Goal: Task Accomplishment & Management: Use online tool/utility

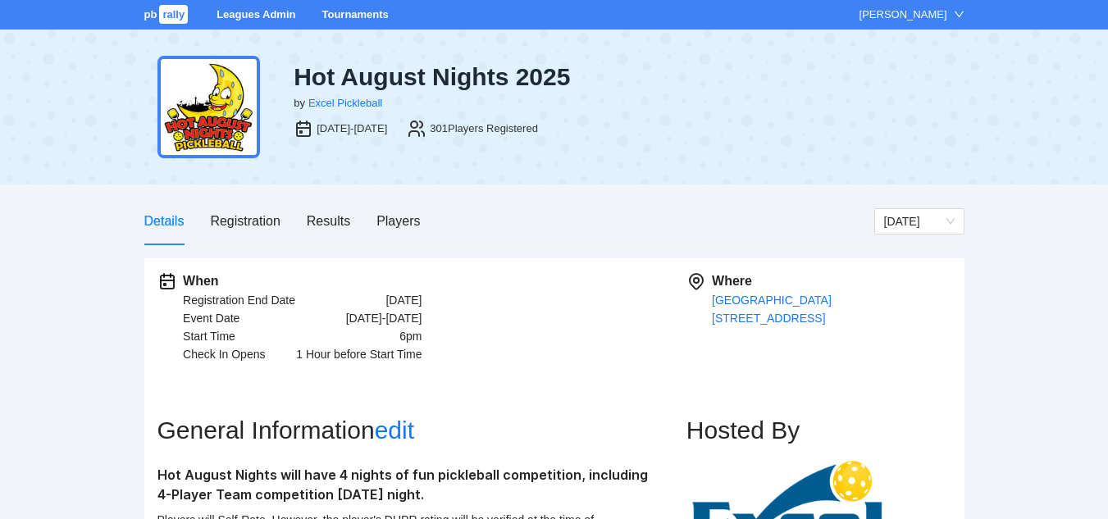
click at [742, 129] on div at bounding box center [827, 110] width 247 height 96
click at [352, 16] on link "Tournaments" at bounding box center [355, 14] width 66 height 12
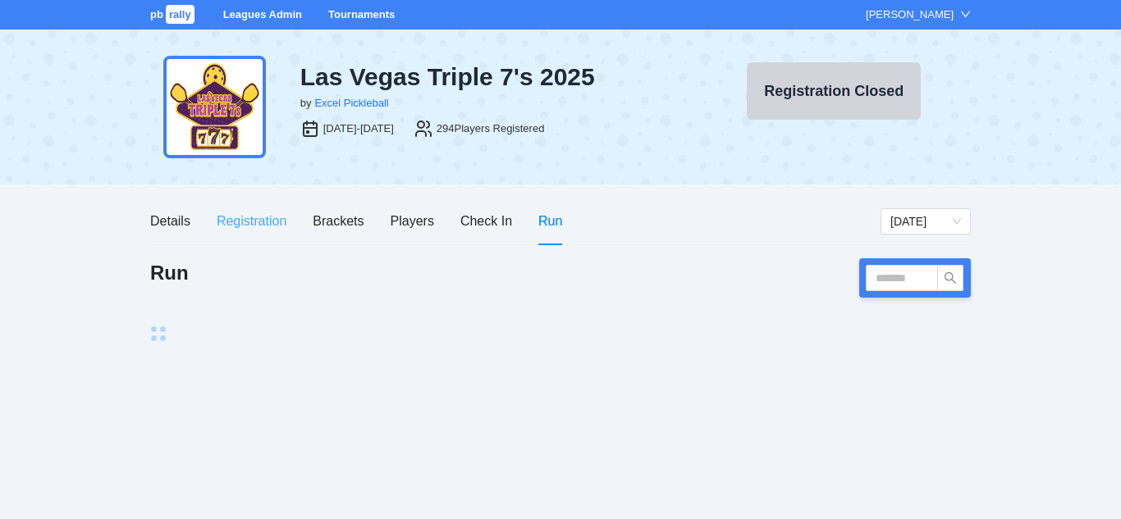
click at [257, 222] on div "Registration" at bounding box center [252, 221] width 70 height 21
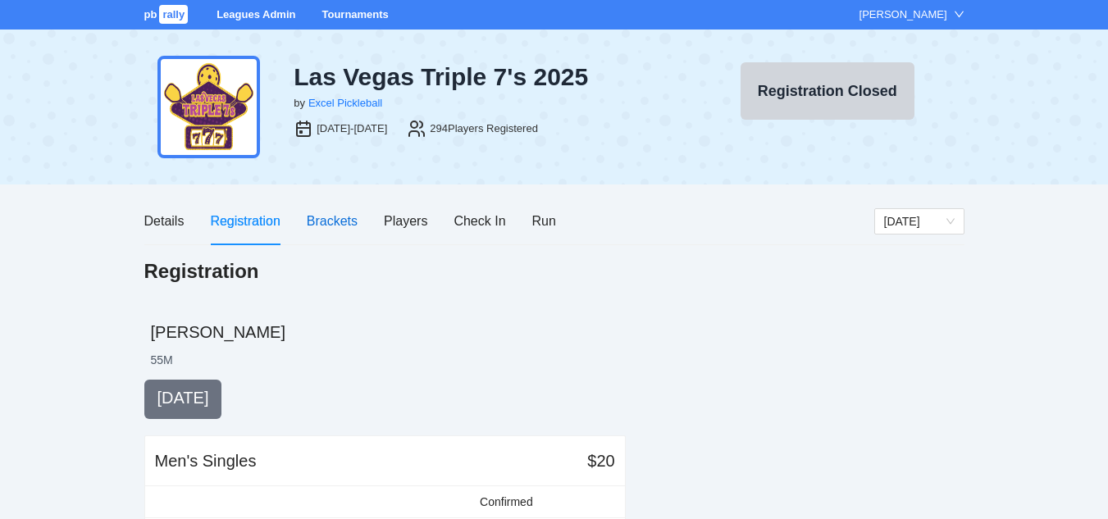
click at [334, 226] on div "Brackets" at bounding box center [332, 221] width 51 height 21
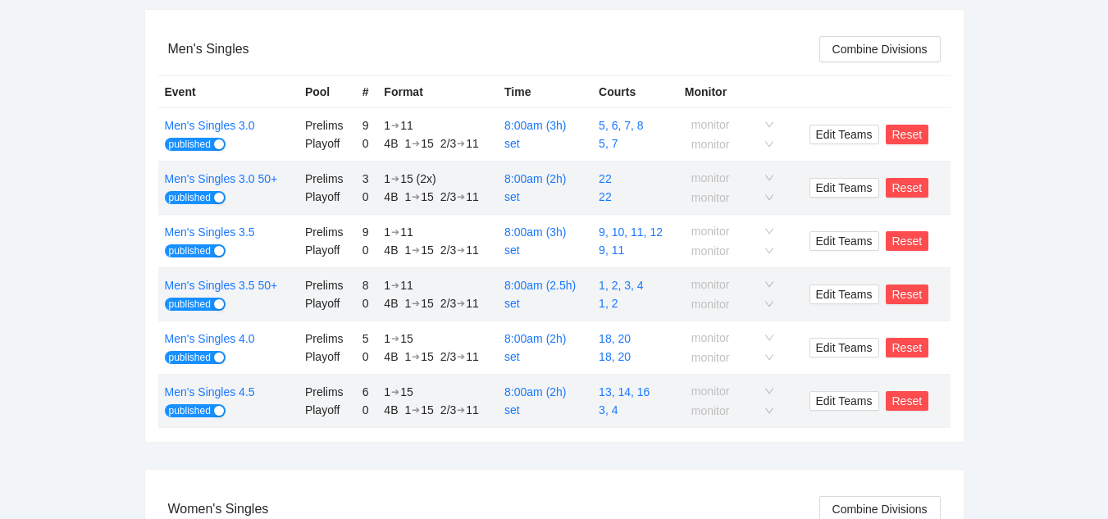
scroll to position [310, 0]
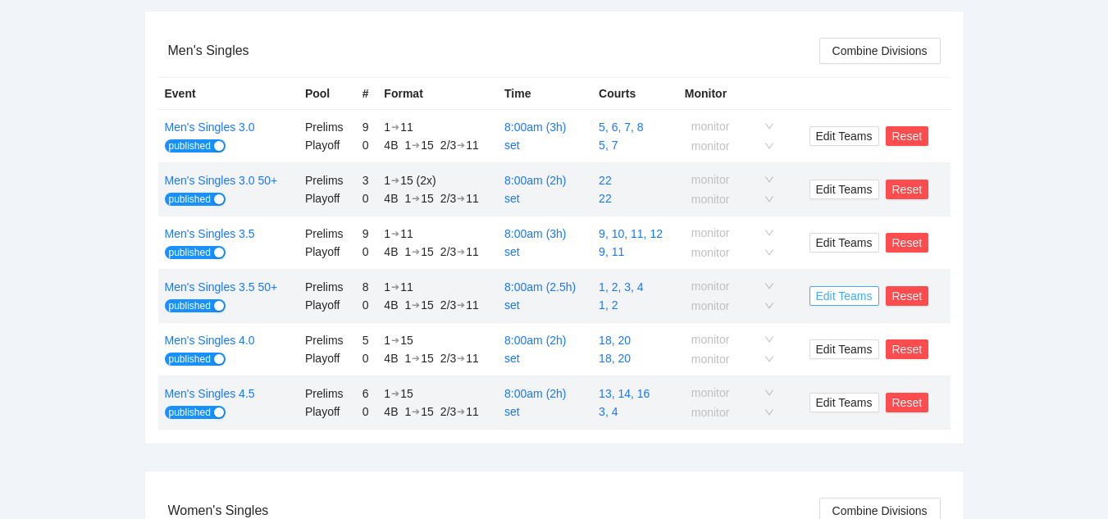
click at [843, 298] on span "Edit Teams" at bounding box center [844, 296] width 57 height 18
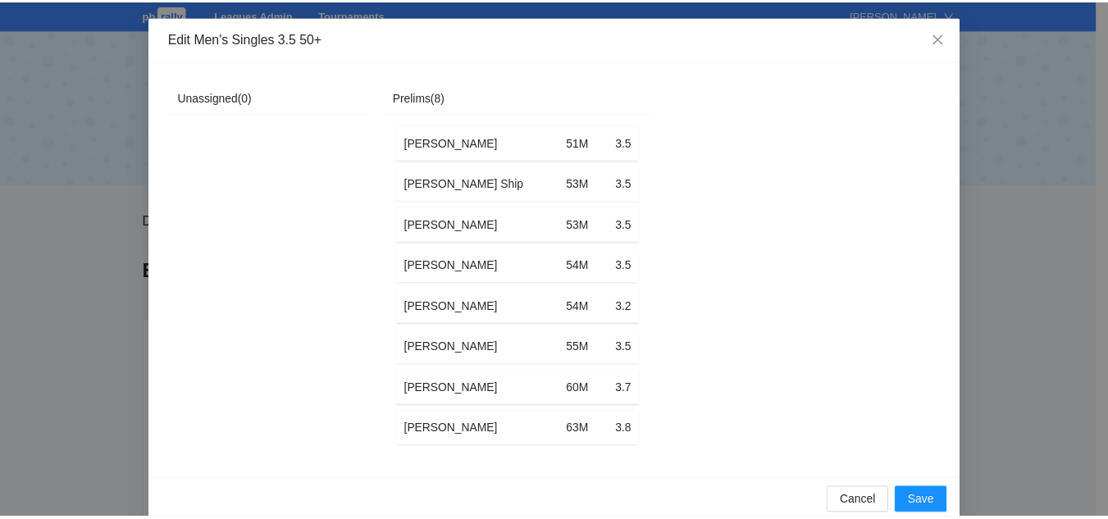
scroll to position [2, 0]
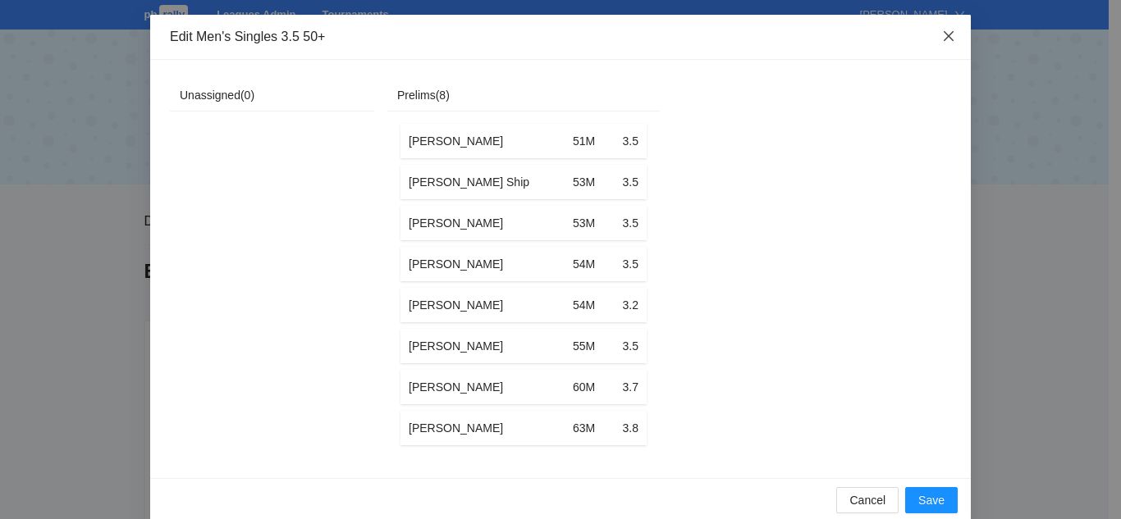
click at [944, 34] on icon "close" at bounding box center [948, 36] width 10 height 10
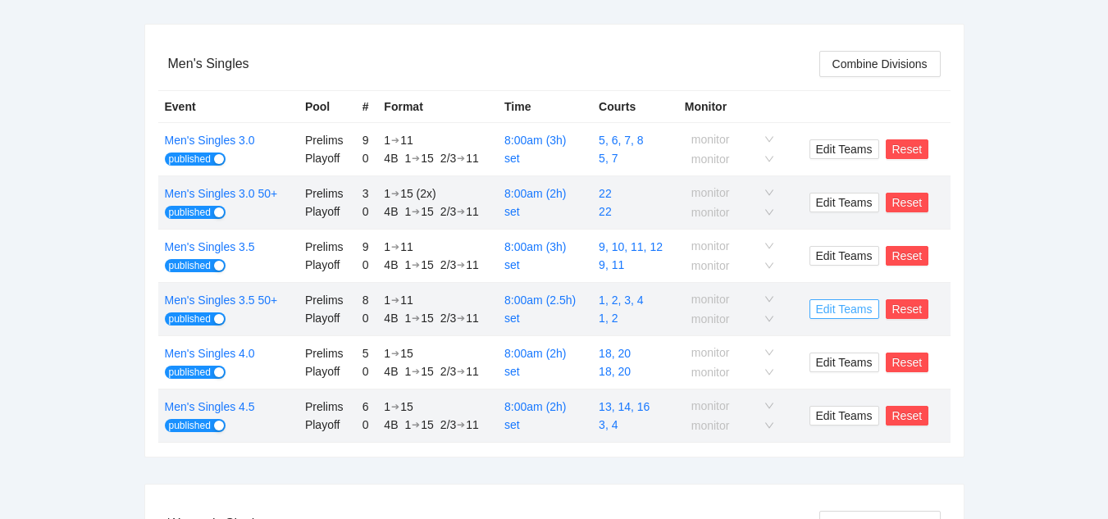
scroll to position [299, 0]
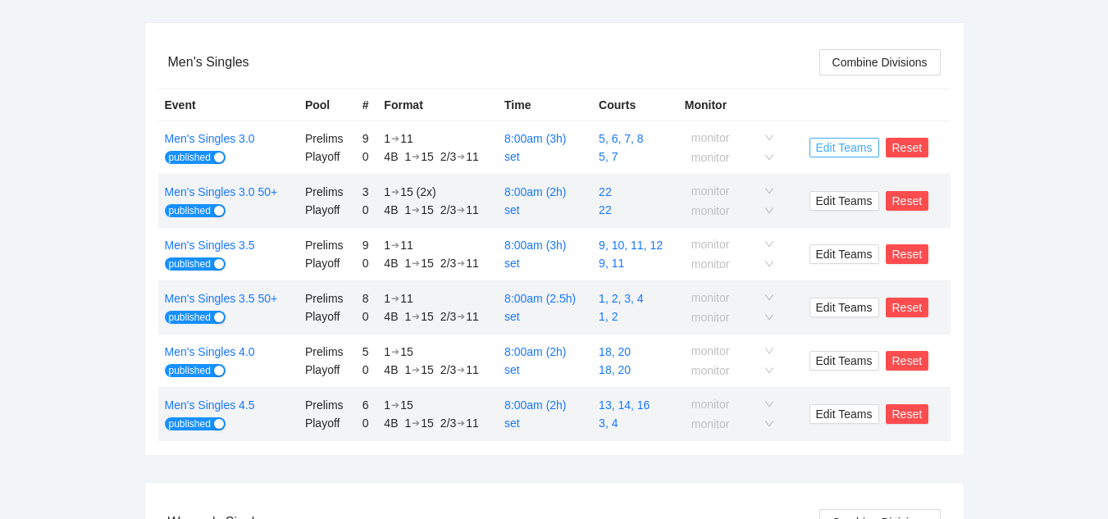
click at [831, 145] on span "Edit Teams" at bounding box center [844, 148] width 57 height 18
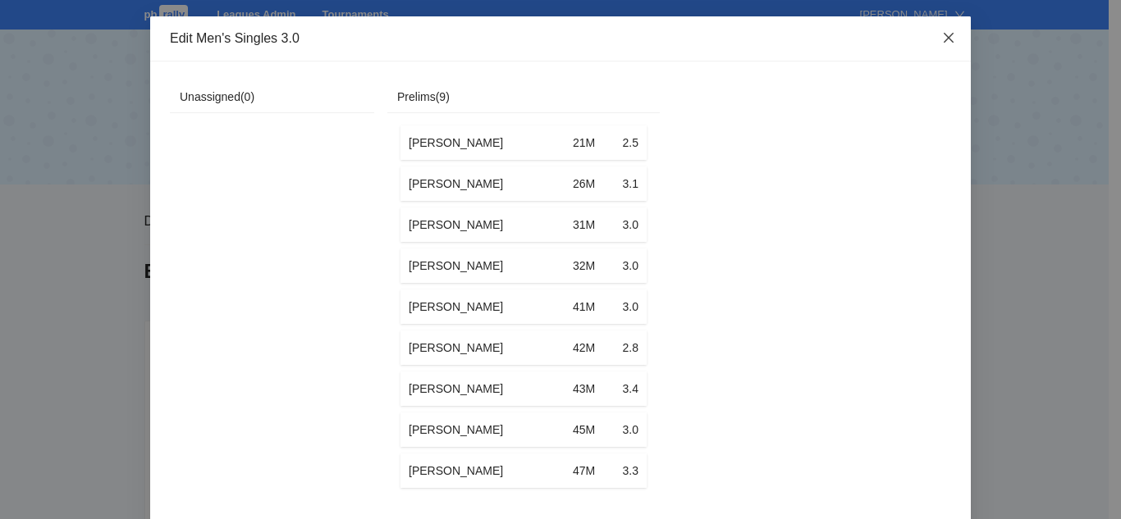
click at [943, 37] on icon "close" at bounding box center [948, 38] width 10 height 10
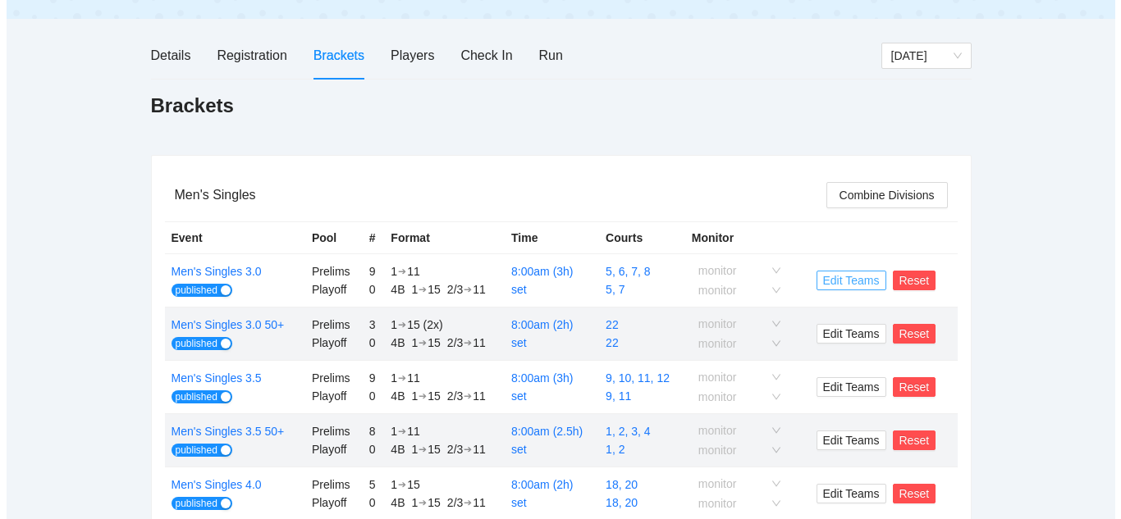
scroll to position [258, 0]
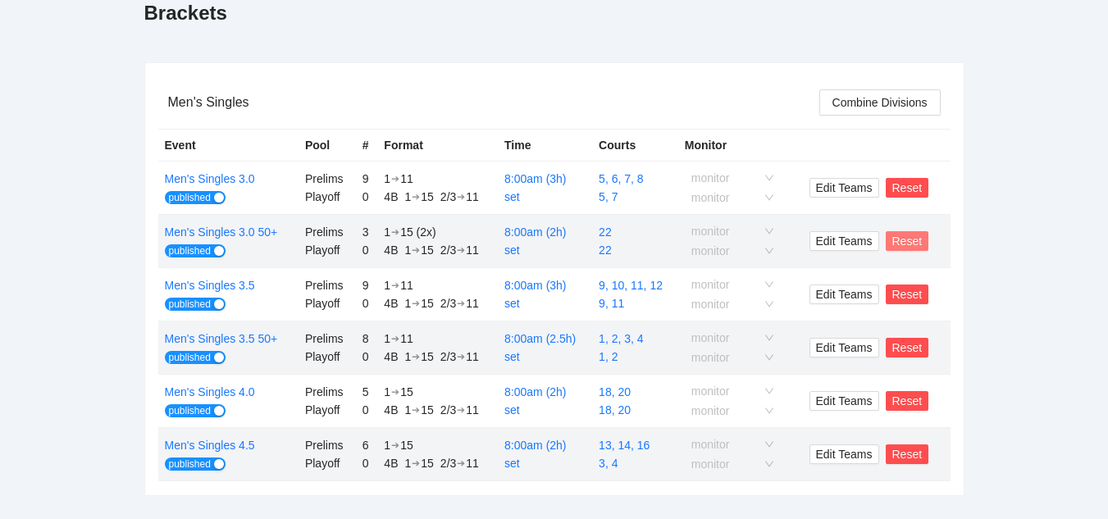
click at [902, 245] on span "Reset" at bounding box center [908, 241] width 30 height 18
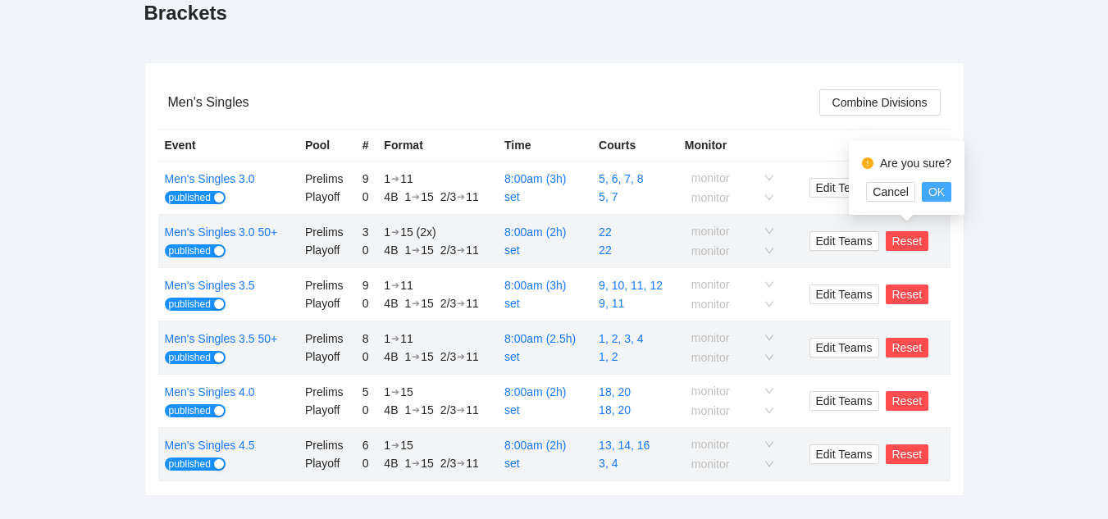
click at [936, 190] on span "OK" at bounding box center [937, 192] width 16 height 18
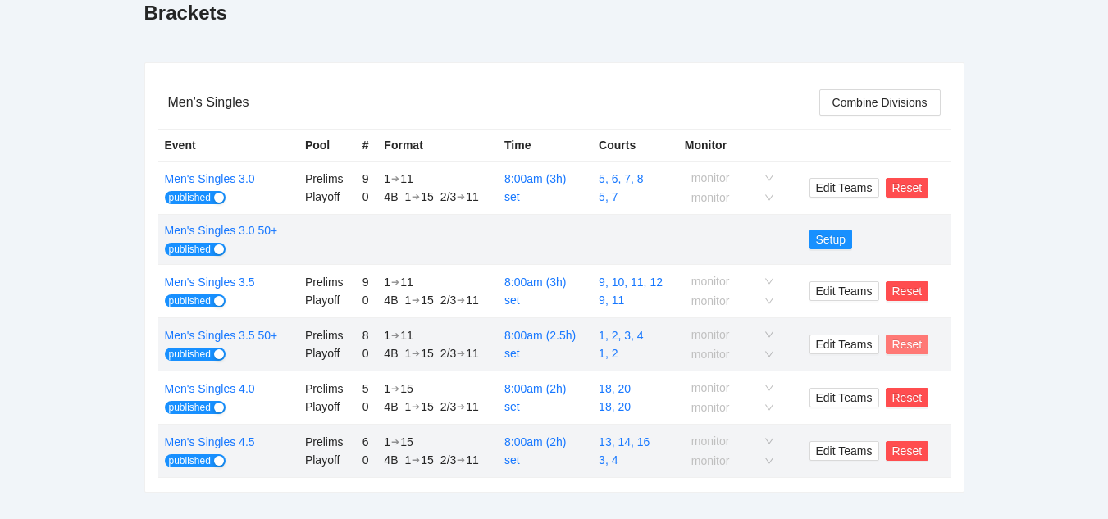
click at [905, 349] on span "Reset" at bounding box center [908, 345] width 30 height 18
click at [930, 298] on span "OK" at bounding box center [937, 295] width 16 height 18
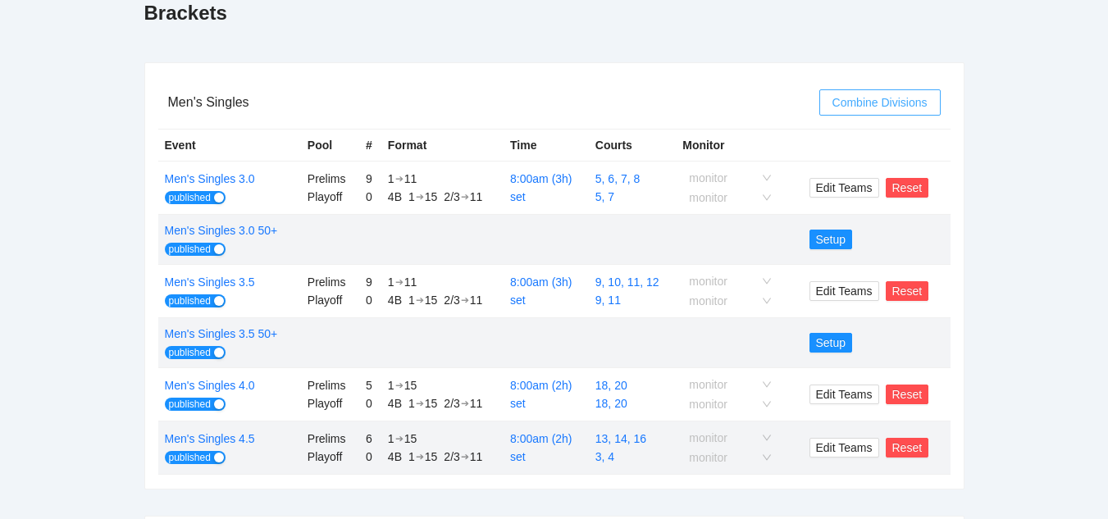
click at [870, 103] on span "Combine Divisions" at bounding box center [880, 103] width 95 height 18
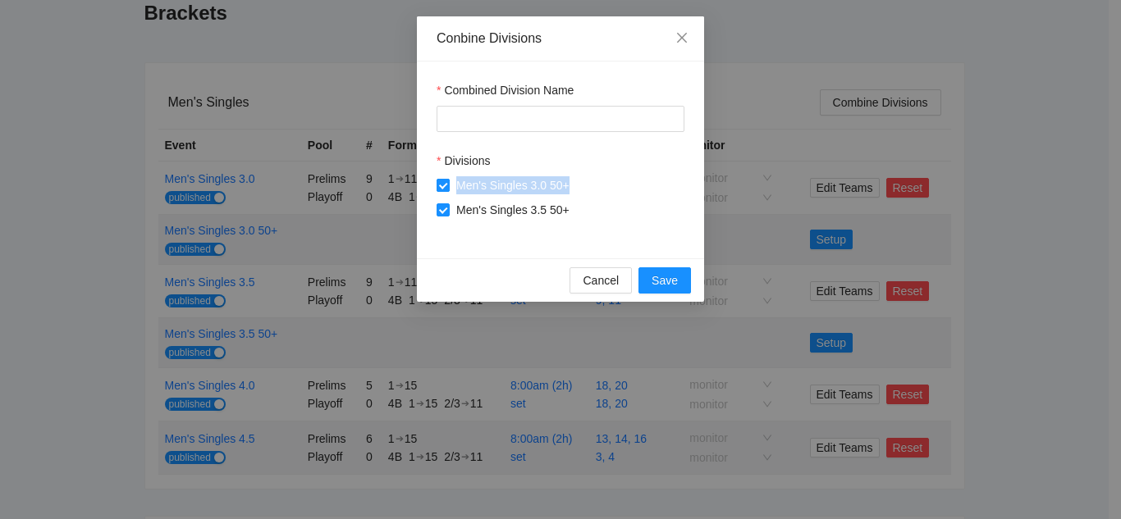
drag, startPoint x: 573, startPoint y: 186, endPoint x: 459, endPoint y: 193, distance: 115.0
click at [459, 193] on span "Men's Singles 3.0 50+" at bounding box center [513, 185] width 126 height 18
copy span "Men's Singles 3.0 50+"
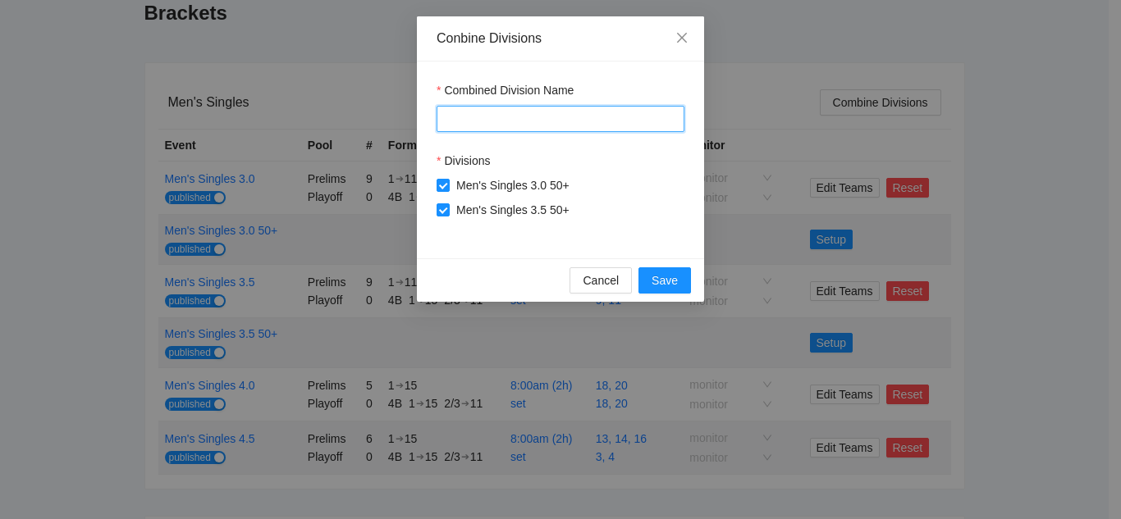
click at [464, 116] on input "Combined Division Name" at bounding box center [560, 119] width 248 height 26
paste input "**********"
click at [536, 119] on input "**********" at bounding box center [560, 119] width 248 height 26
type input "**********"
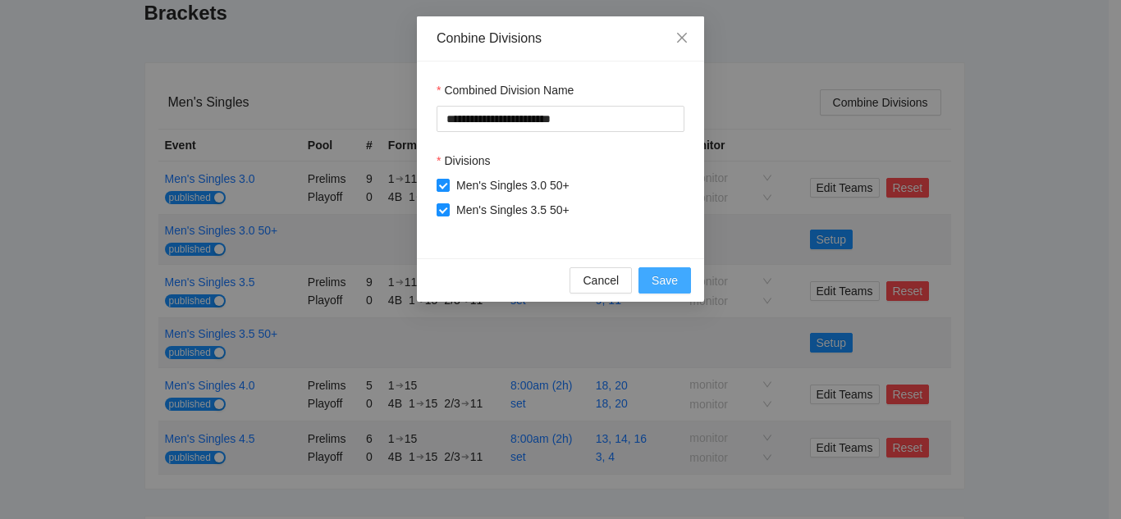
click at [662, 276] on span "Save" at bounding box center [664, 281] width 26 height 18
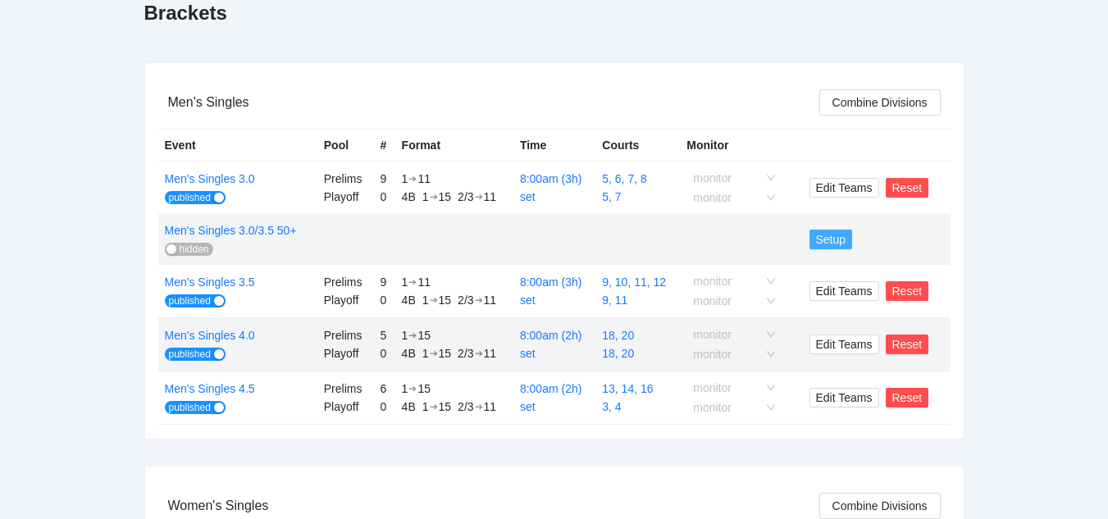
click at [831, 240] on span "Setup" at bounding box center [831, 240] width 30 height 18
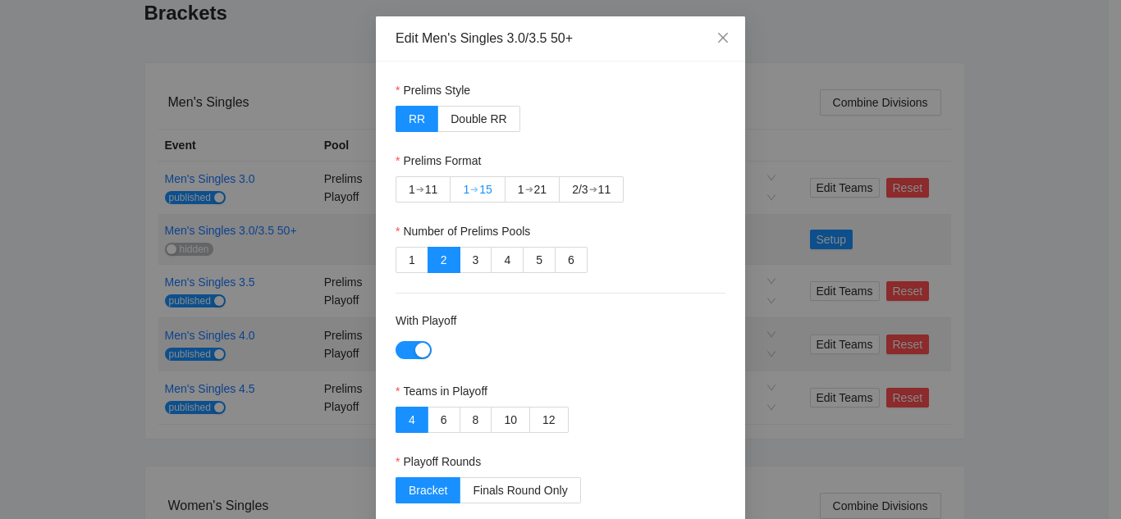
click at [472, 188] on div "➔" at bounding box center [474, 189] width 8 height 13
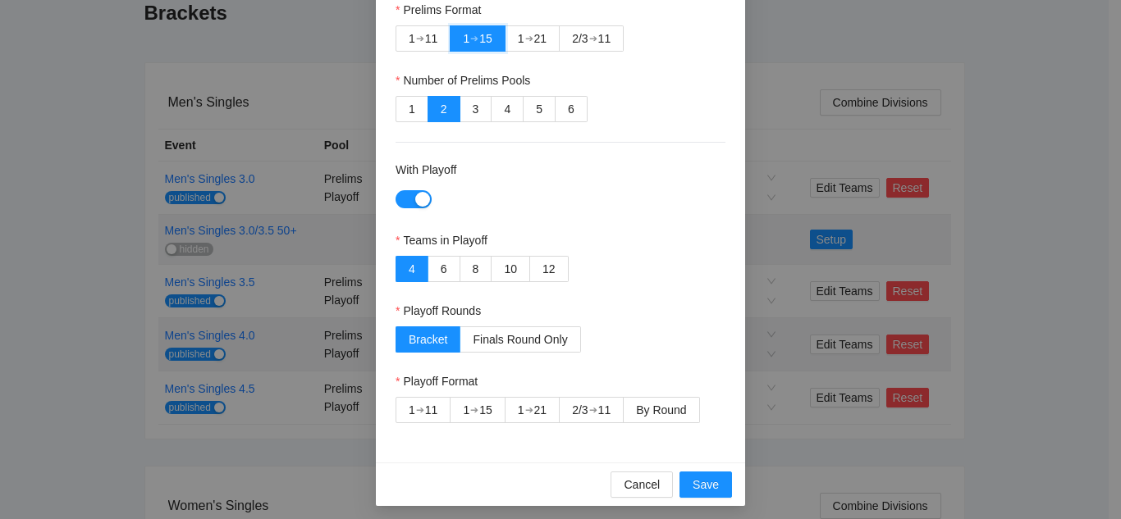
scroll to position [158, 0]
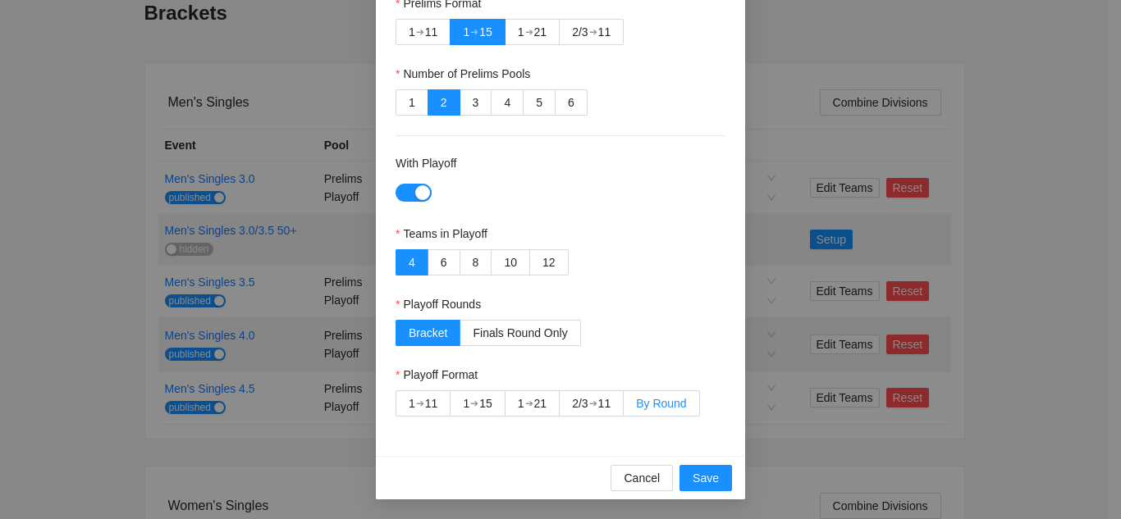
click at [659, 398] on span "By Round" at bounding box center [661, 403] width 50 height 13
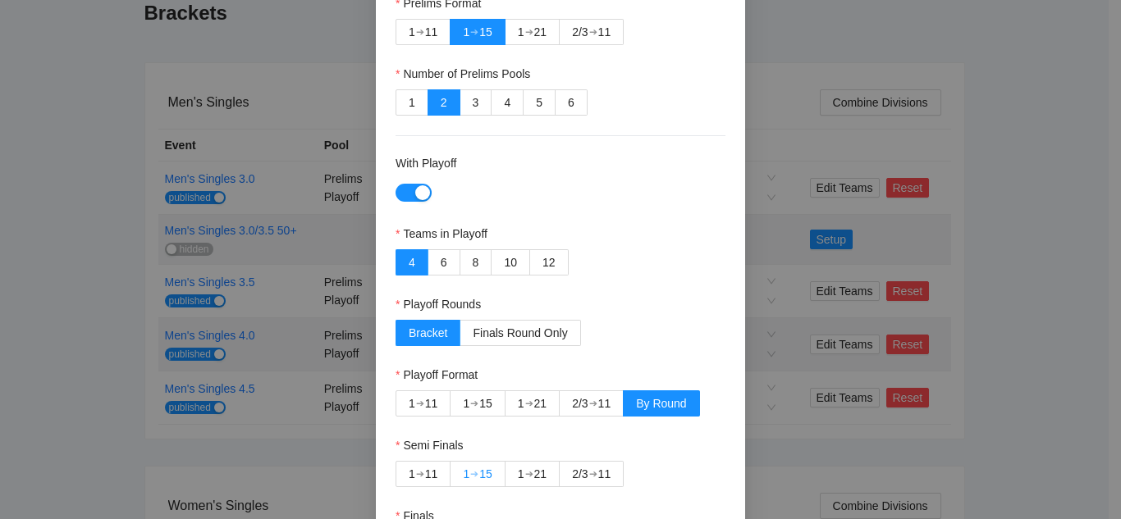
click at [479, 470] on div "15" at bounding box center [485, 474] width 13 height 25
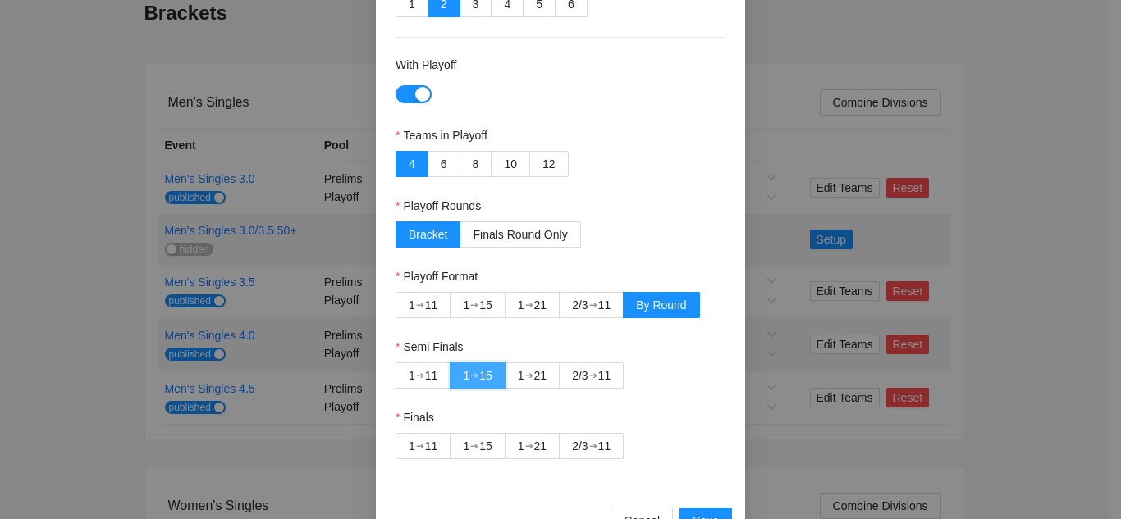
scroll to position [299, 0]
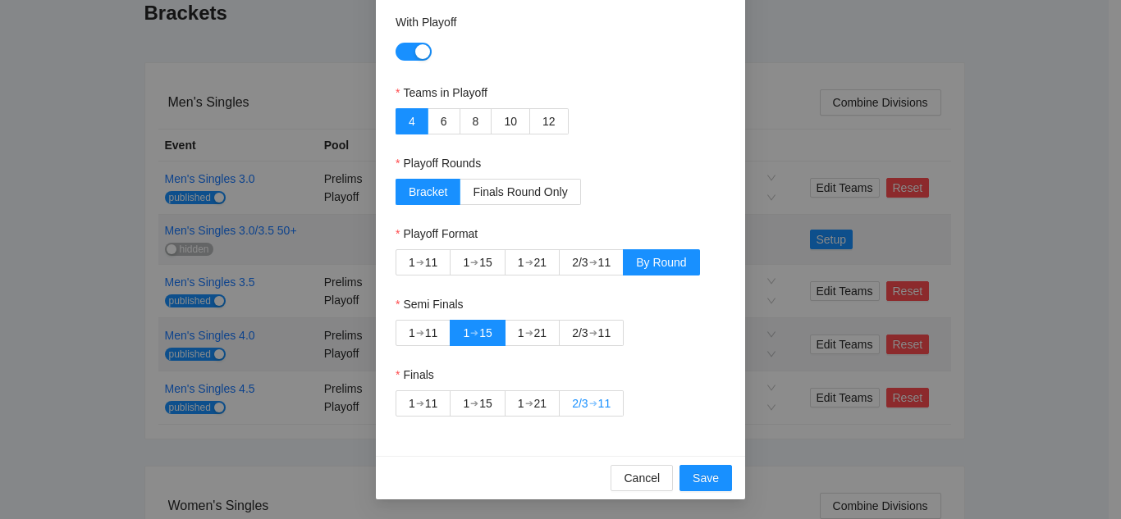
click at [583, 398] on div "2/3" at bounding box center [580, 403] width 16 height 25
click at [628, 478] on span "Cancel" at bounding box center [642, 478] width 36 height 18
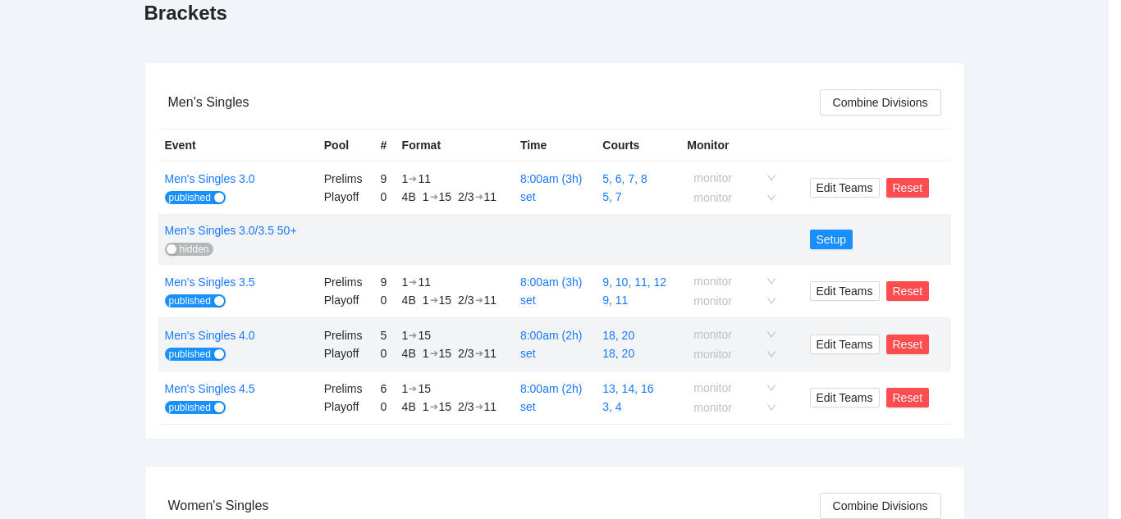
scroll to position [282, 0]
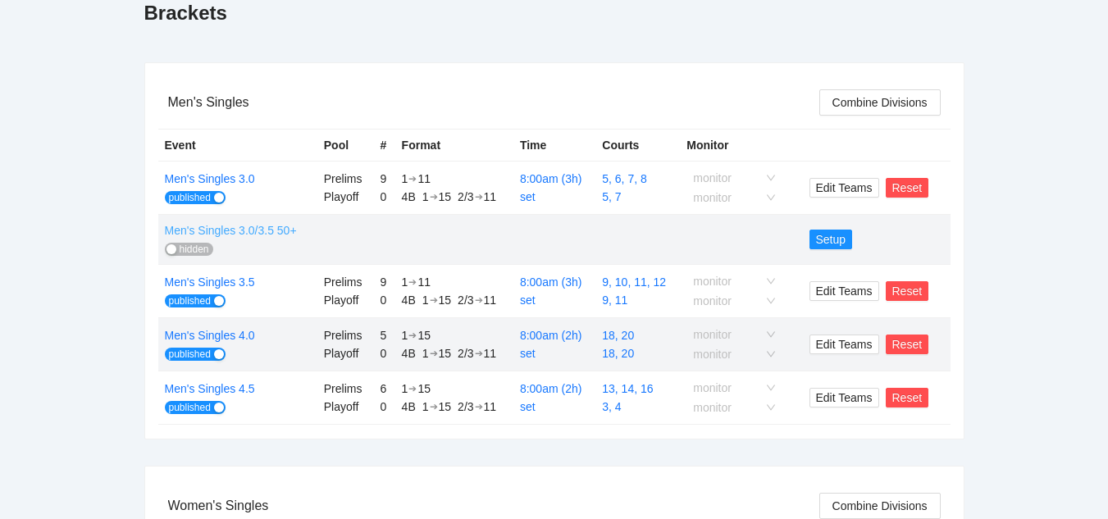
click at [234, 231] on link "Men's Singles 3.0/3.5 50+" at bounding box center [231, 230] width 132 height 13
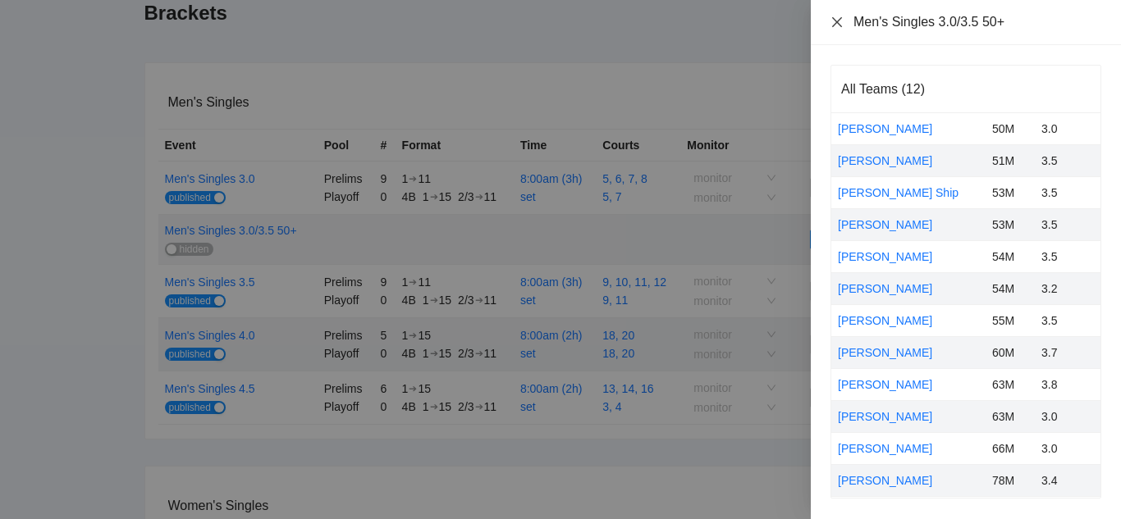
click at [834, 22] on icon "close" at bounding box center [836, 22] width 13 height 13
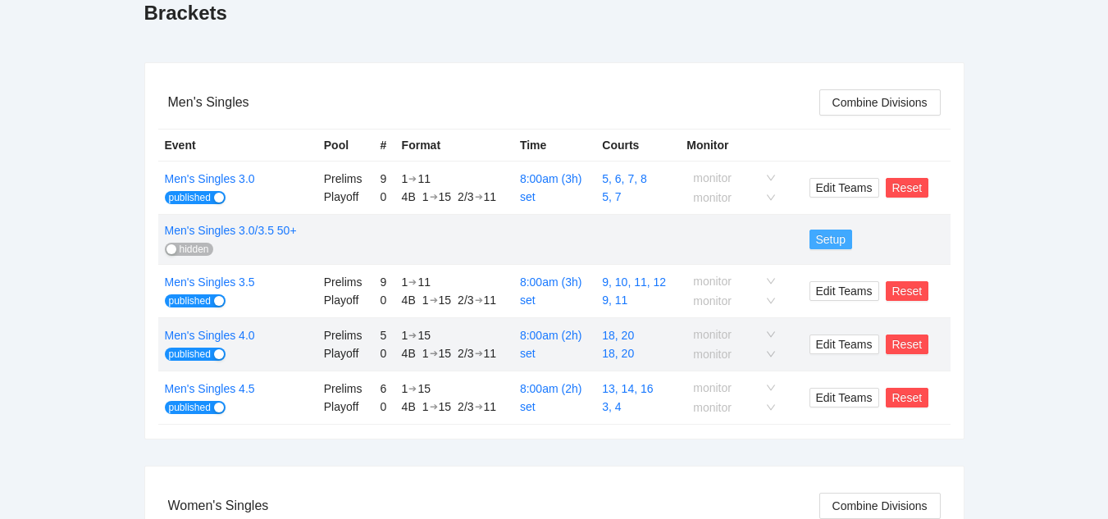
click at [831, 239] on span "Setup" at bounding box center [831, 240] width 30 height 18
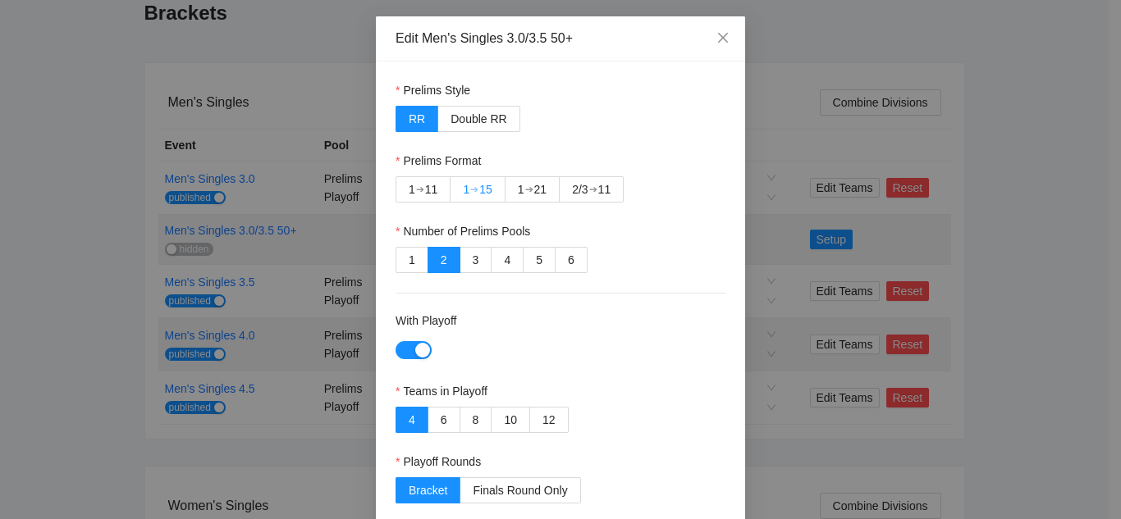
click at [479, 190] on div "15" at bounding box center [485, 189] width 13 height 25
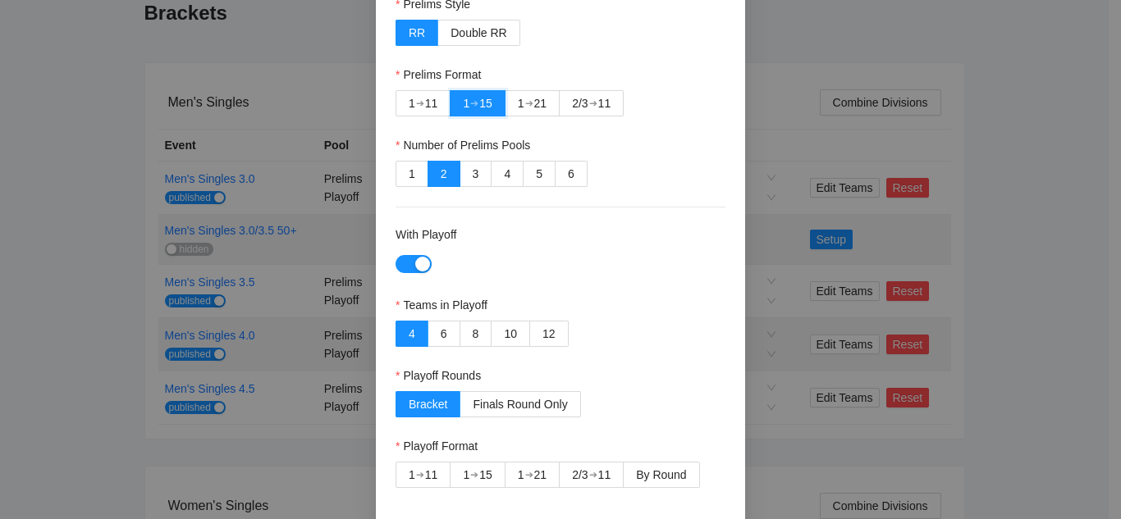
scroll to position [158, 0]
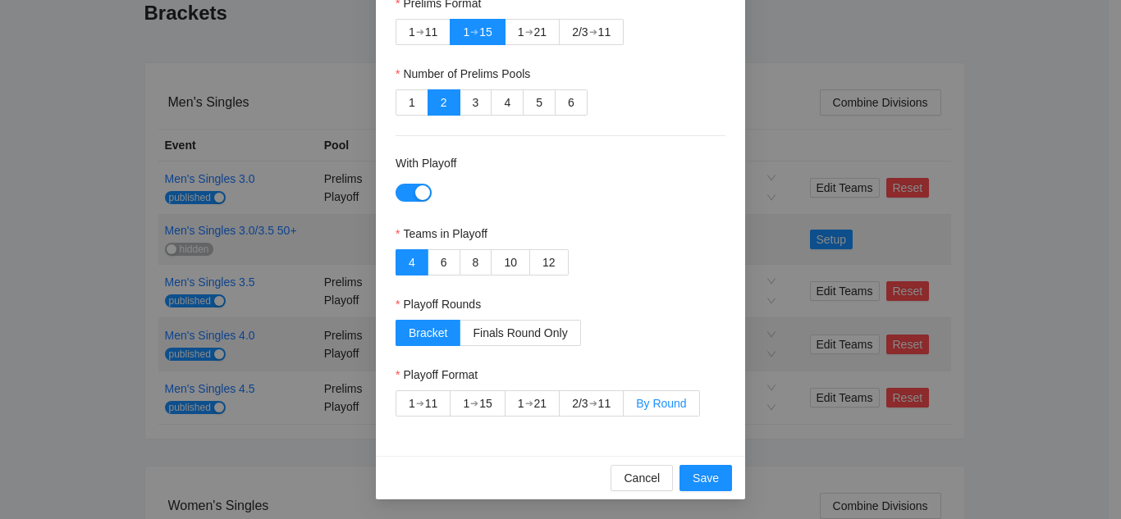
click at [642, 400] on span "By Round" at bounding box center [661, 403] width 50 height 13
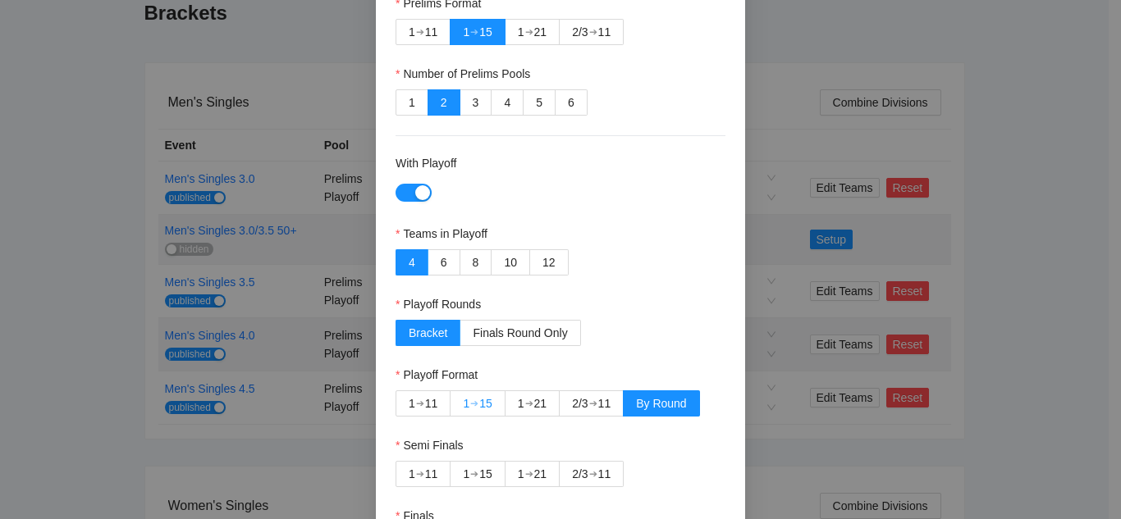
click at [480, 400] on div "15" at bounding box center [485, 403] width 13 height 25
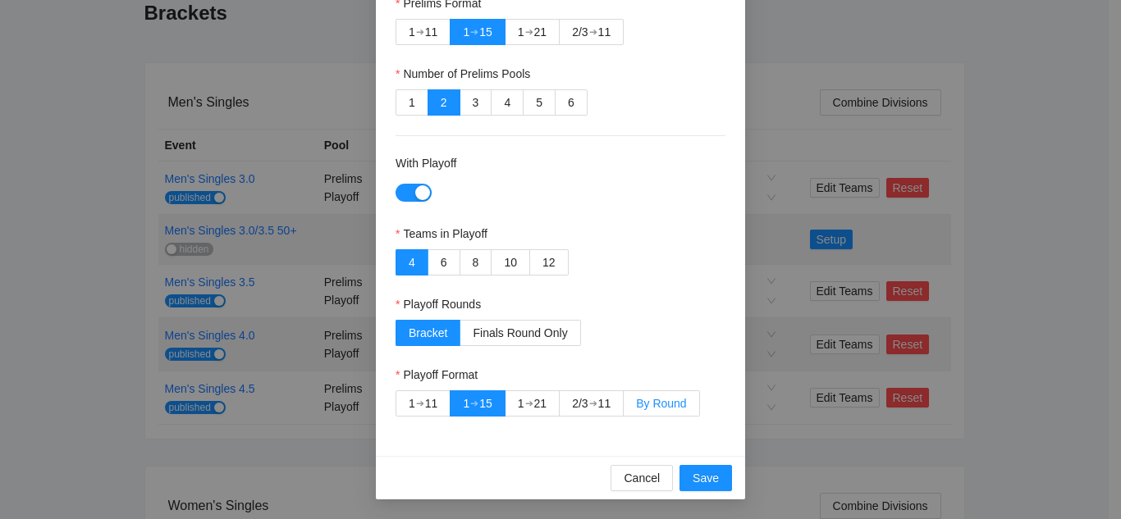
click at [652, 408] on span "By Round" at bounding box center [661, 403] width 50 height 13
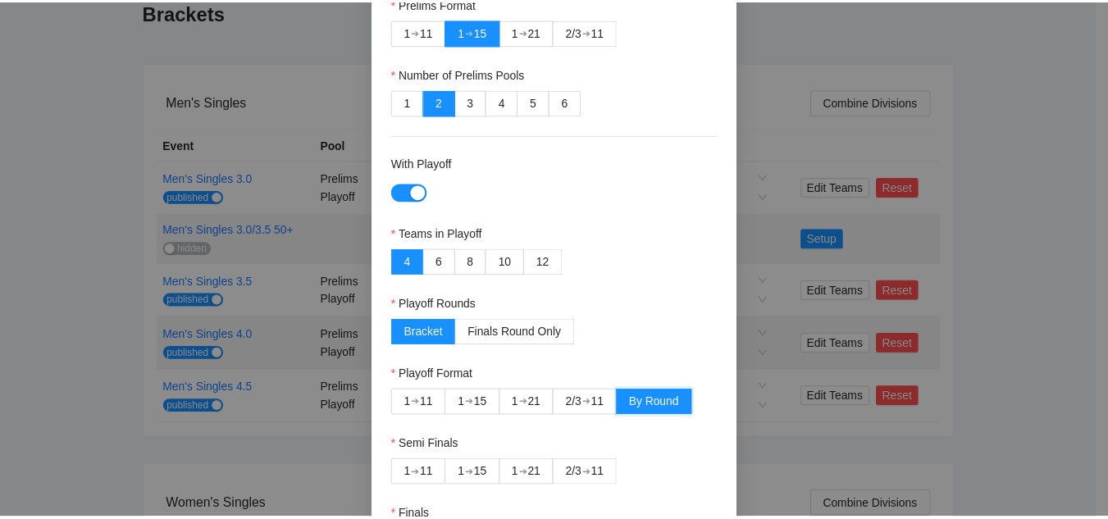
scroll to position [299, 0]
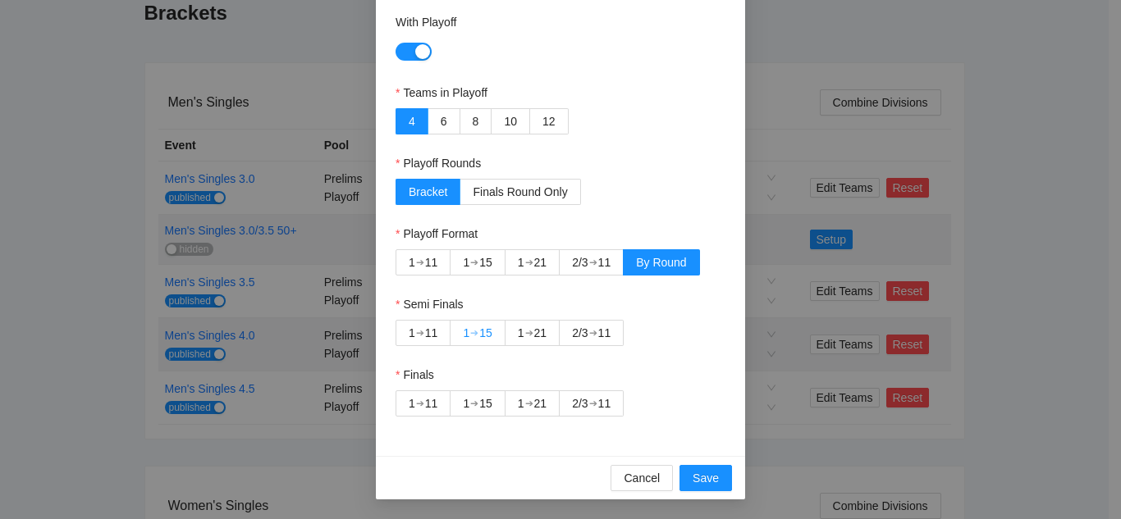
click at [472, 339] on div "➔" at bounding box center [474, 333] width 8 height 13
click at [573, 408] on div "2/3" at bounding box center [580, 403] width 16 height 25
click at [692, 473] on span "Save" at bounding box center [705, 478] width 26 height 18
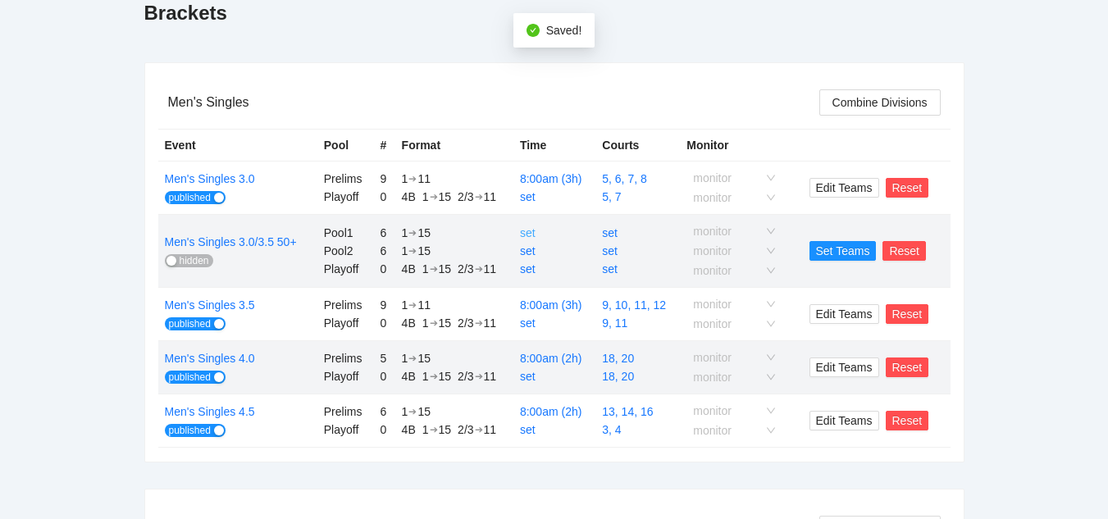
click at [529, 232] on link "set" at bounding box center [528, 232] width 16 height 13
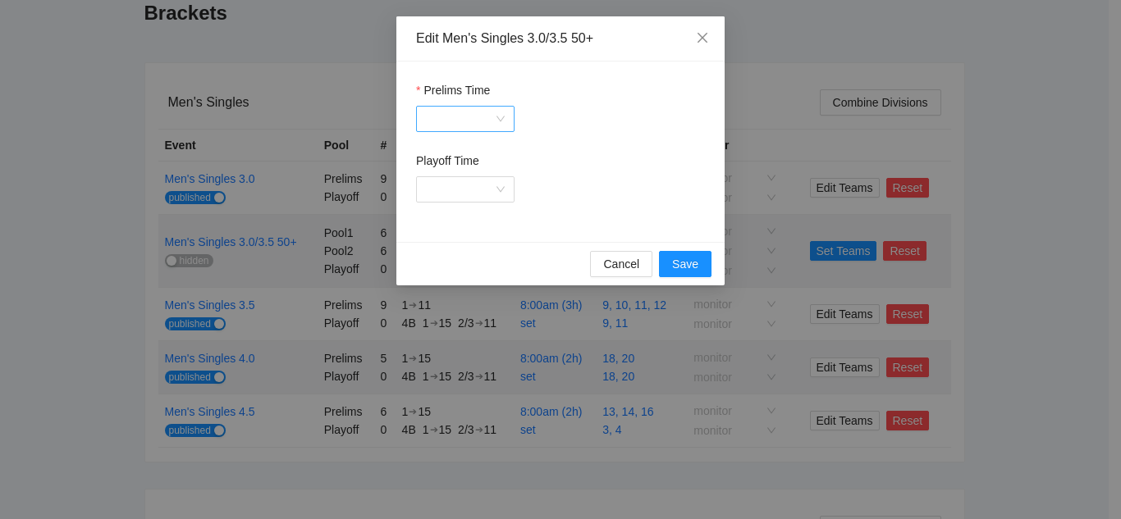
click at [473, 127] on input "Prelims Time" at bounding box center [459, 119] width 67 height 25
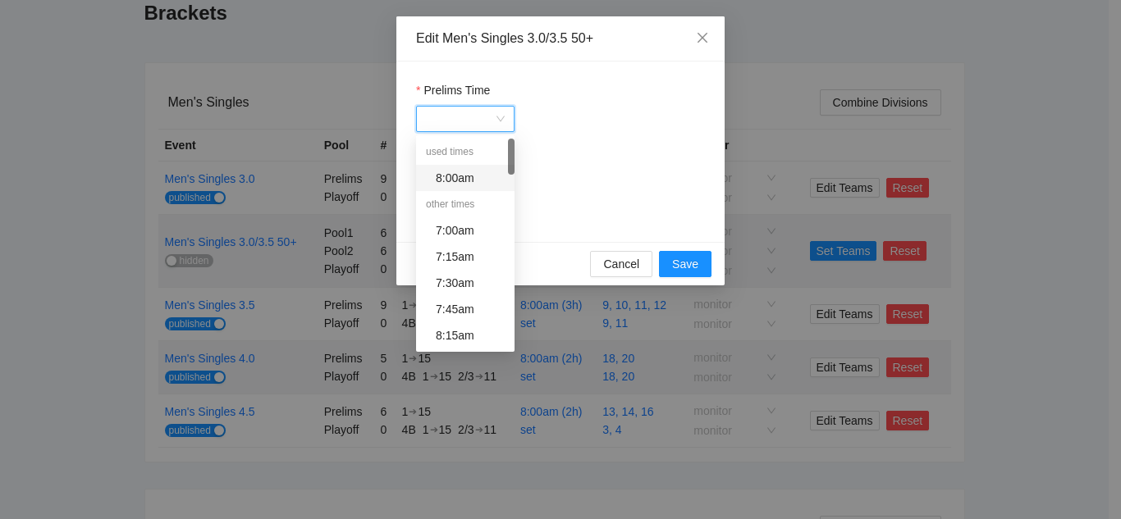
click at [462, 178] on div "8:00am" at bounding box center [470, 178] width 69 height 18
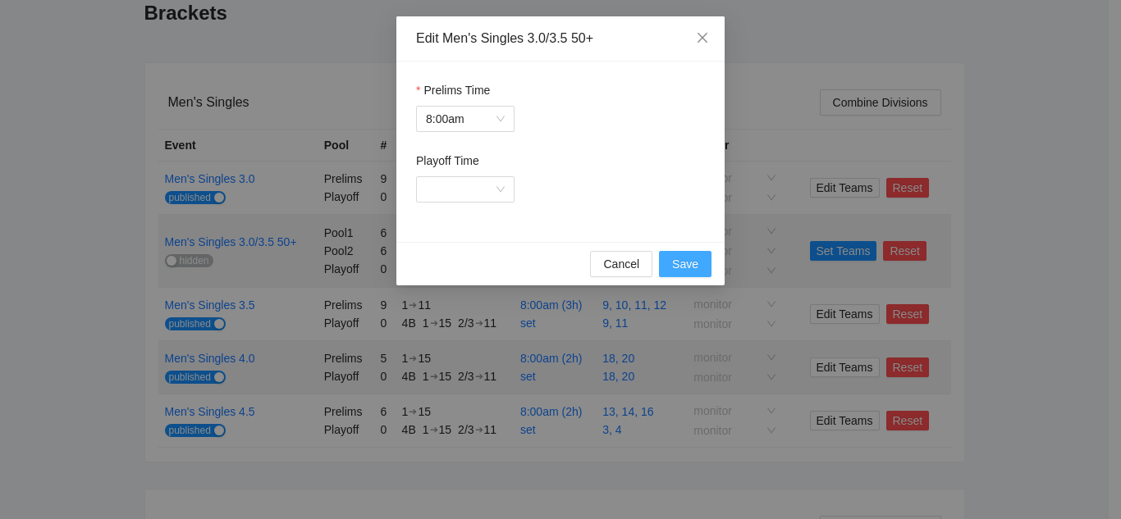
click at [680, 262] on span "Save" at bounding box center [685, 264] width 26 height 18
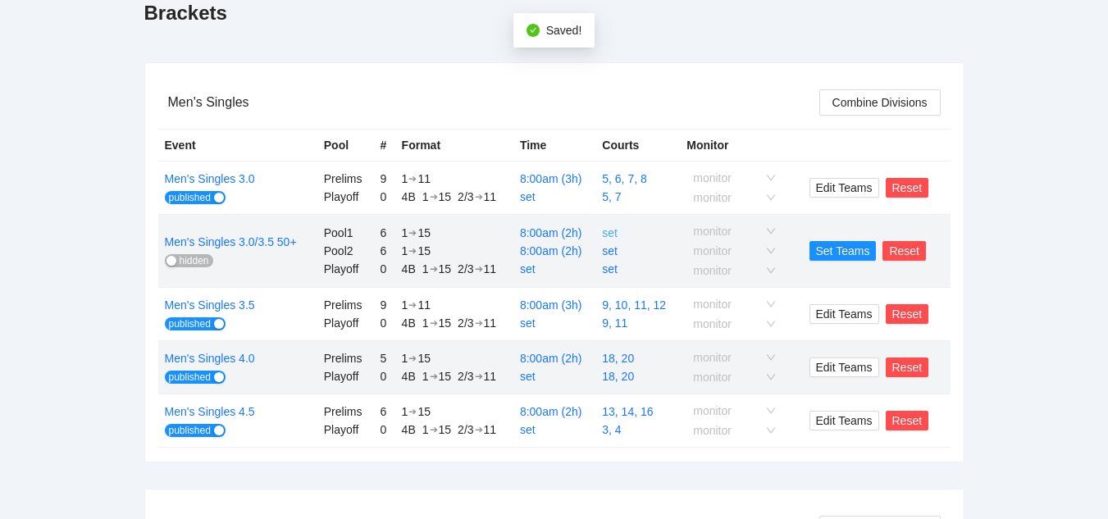
click at [606, 232] on link "set" at bounding box center [610, 232] width 16 height 13
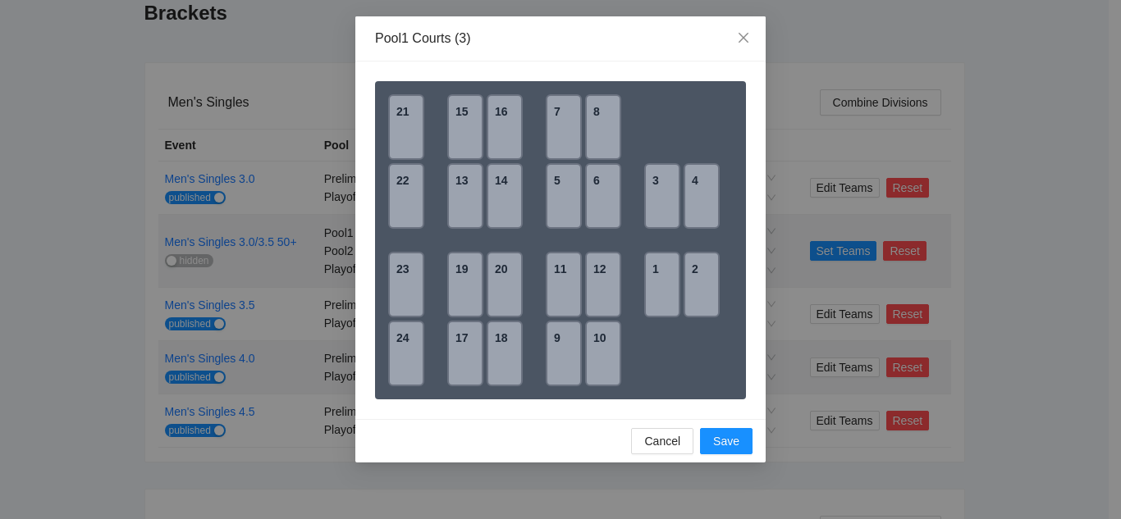
click at [656, 290] on div "1" at bounding box center [662, 285] width 36 height 66
click at [692, 286] on div "2" at bounding box center [701, 285] width 36 height 66
click at [652, 198] on div "3" at bounding box center [662, 196] width 36 height 66
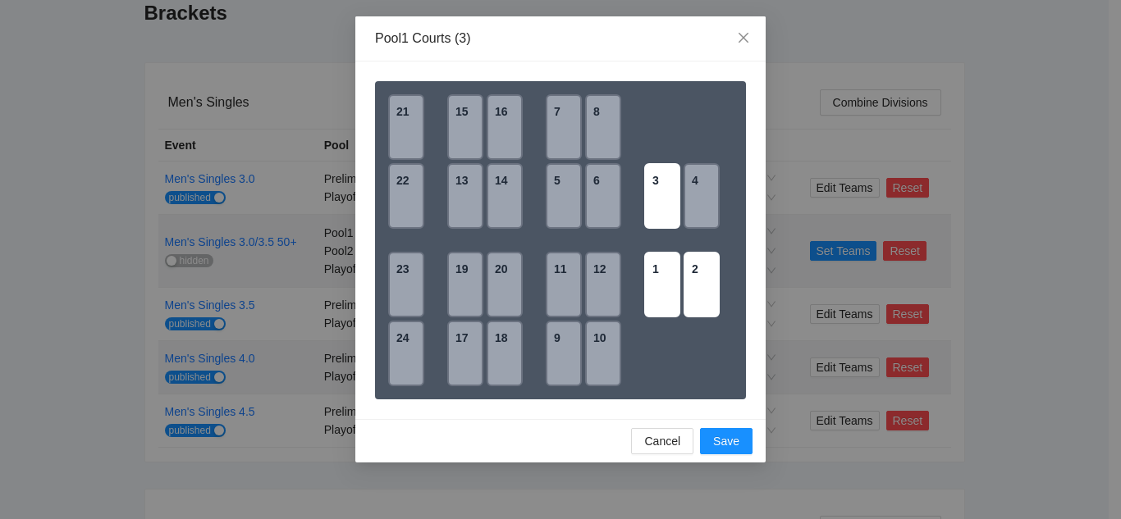
click at [710, 199] on div "4" at bounding box center [701, 196] width 36 height 66
click at [718, 436] on span "Save" at bounding box center [726, 441] width 26 height 18
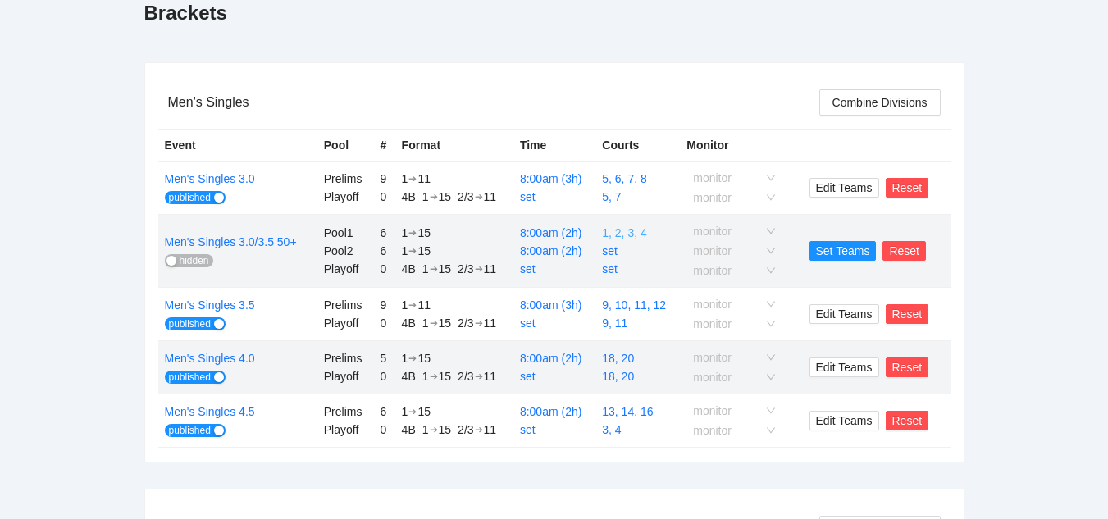
click at [621, 235] on link "1, 2, 3, 4" at bounding box center [624, 232] width 44 height 13
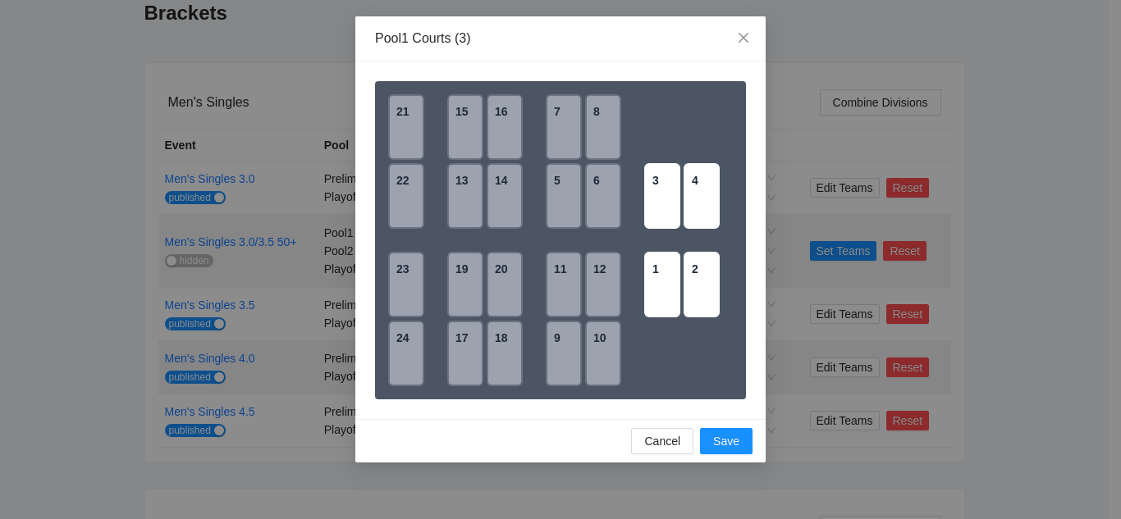
click at [664, 214] on div "3" at bounding box center [662, 196] width 36 height 66
click at [693, 204] on div "4" at bounding box center [701, 196] width 36 height 66
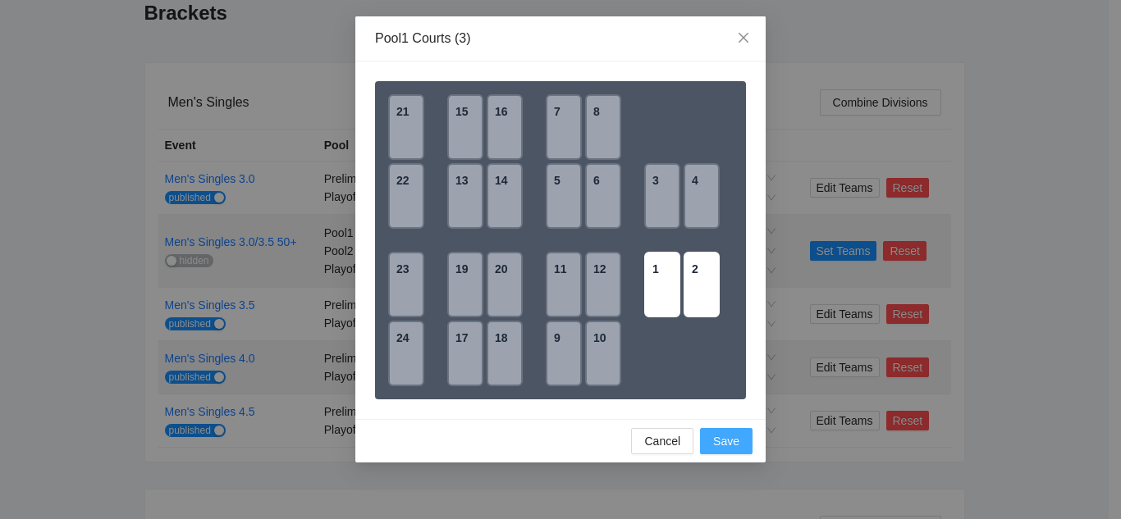
click at [715, 444] on span "Save" at bounding box center [726, 441] width 26 height 18
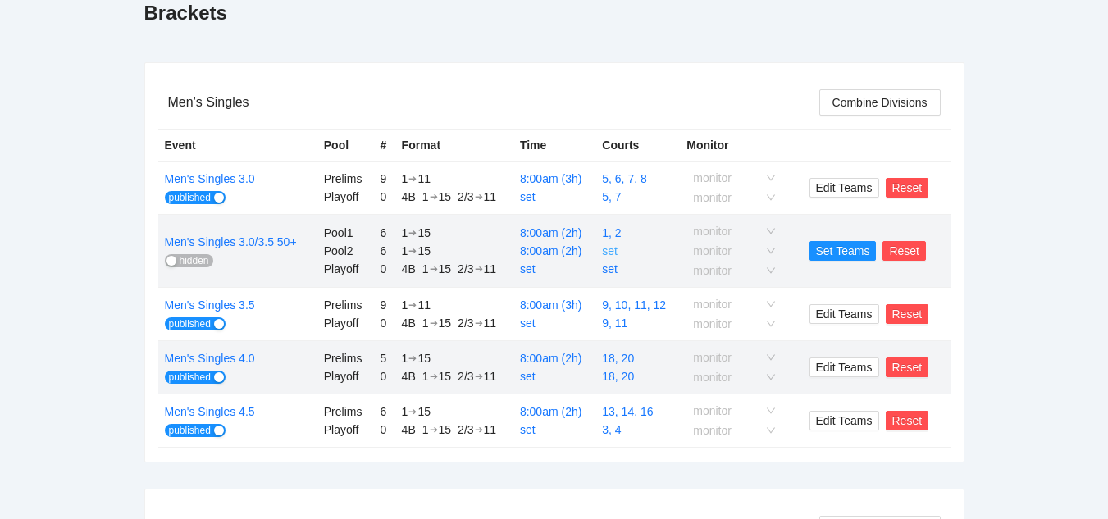
click at [614, 250] on link "set" at bounding box center [610, 250] width 16 height 13
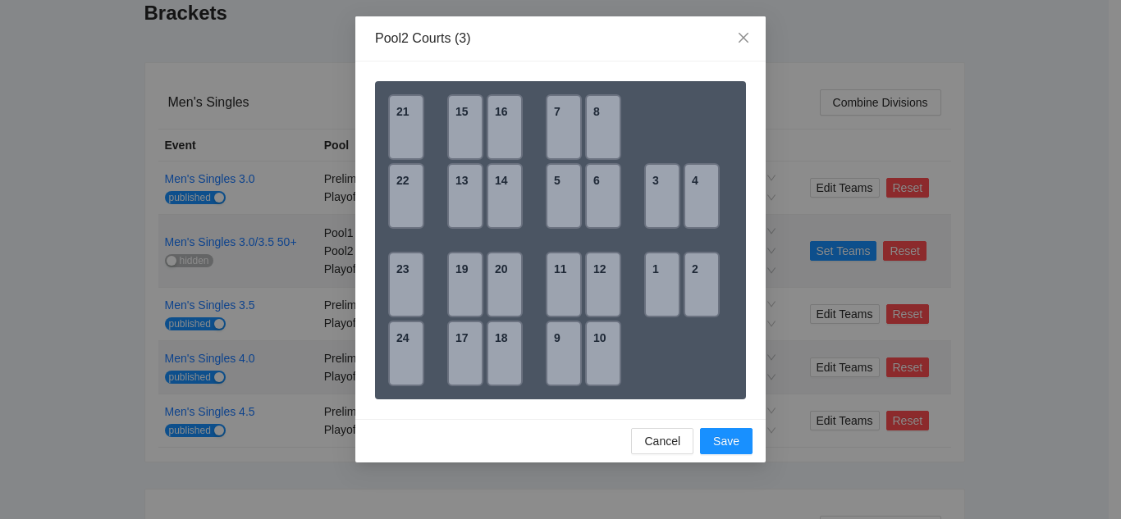
click at [660, 203] on div "3" at bounding box center [662, 196] width 36 height 66
click at [697, 201] on div "4" at bounding box center [701, 196] width 36 height 66
click at [662, 437] on span "Cancel" at bounding box center [662, 441] width 36 height 18
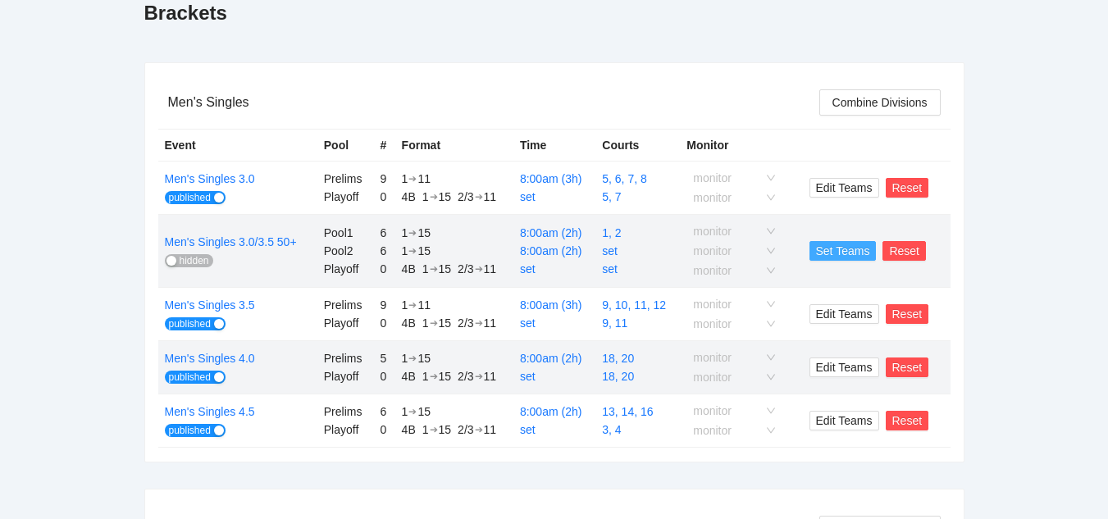
click at [834, 254] on span "Set Teams" at bounding box center [843, 251] width 54 height 18
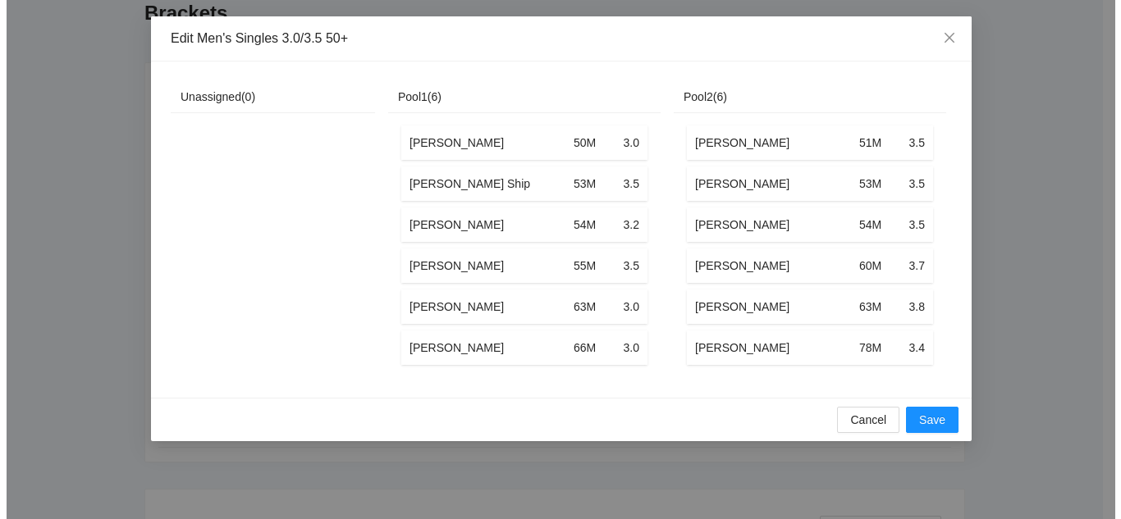
scroll to position [0, 0]
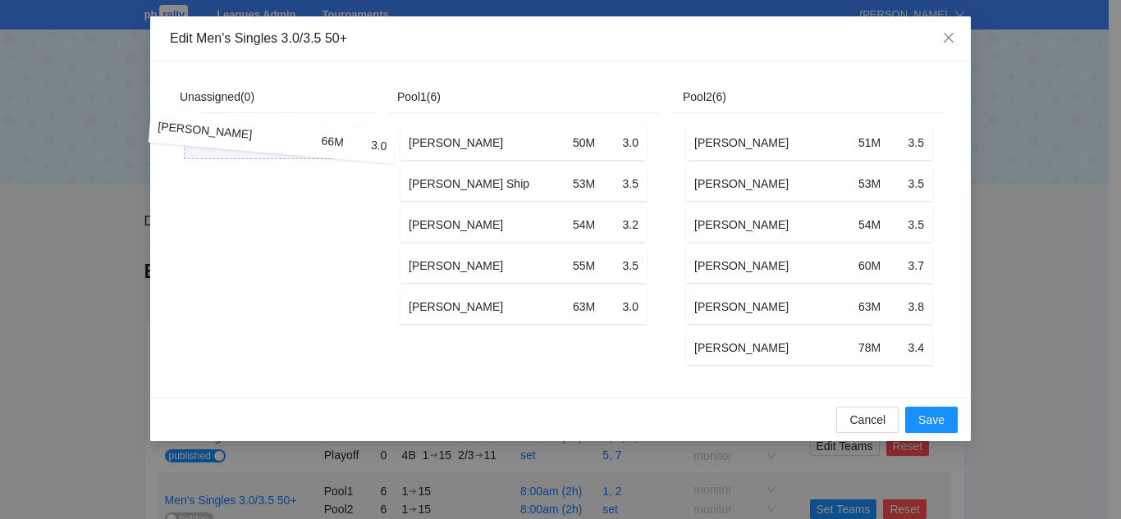
drag, startPoint x: 483, startPoint y: 350, endPoint x: 232, endPoint y: 139, distance: 328.4
click at [232, 139] on div "Unassigned ( 0 ) Pool1 ( 6 ) Michael Urcia 50M 3.0 Jay Ship 53M 3.5 Abel Mc Gee…" at bounding box center [557, 229] width 775 height 297
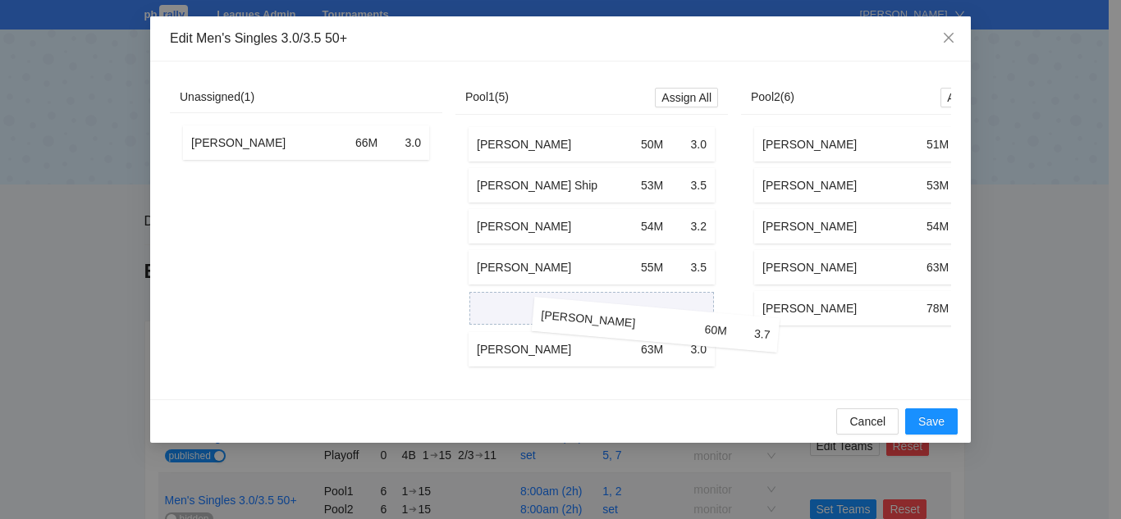
drag, startPoint x: 813, startPoint y: 267, endPoint x: 582, endPoint y: 326, distance: 238.8
click at [583, 326] on div "Unassigned ( 1 ) Wayne Lindsay 66M 3.0 Pool1 ( 5 ) Assign All Michael Urcia 50M…" at bounding box center [591, 230] width 843 height 299
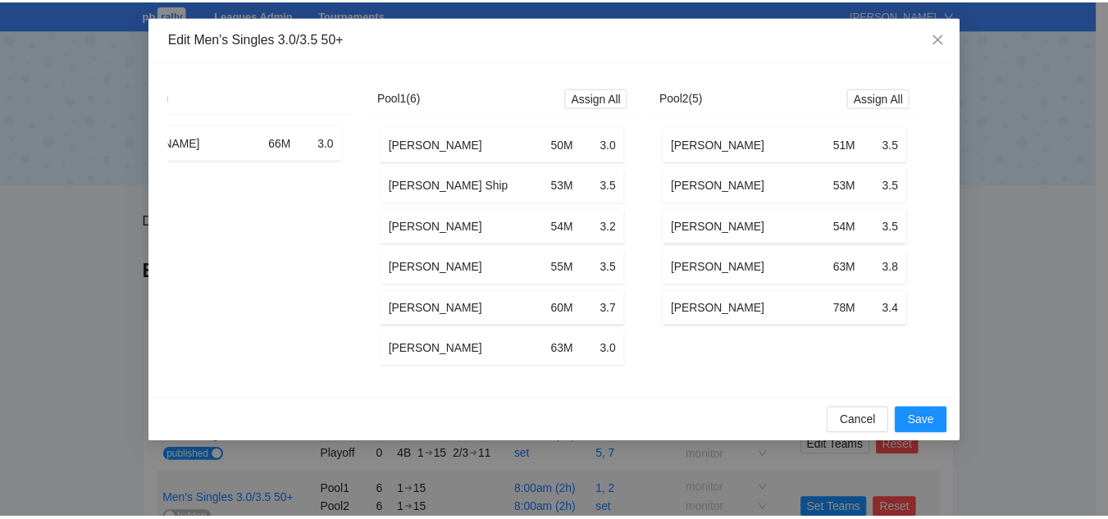
scroll to position [0, 98]
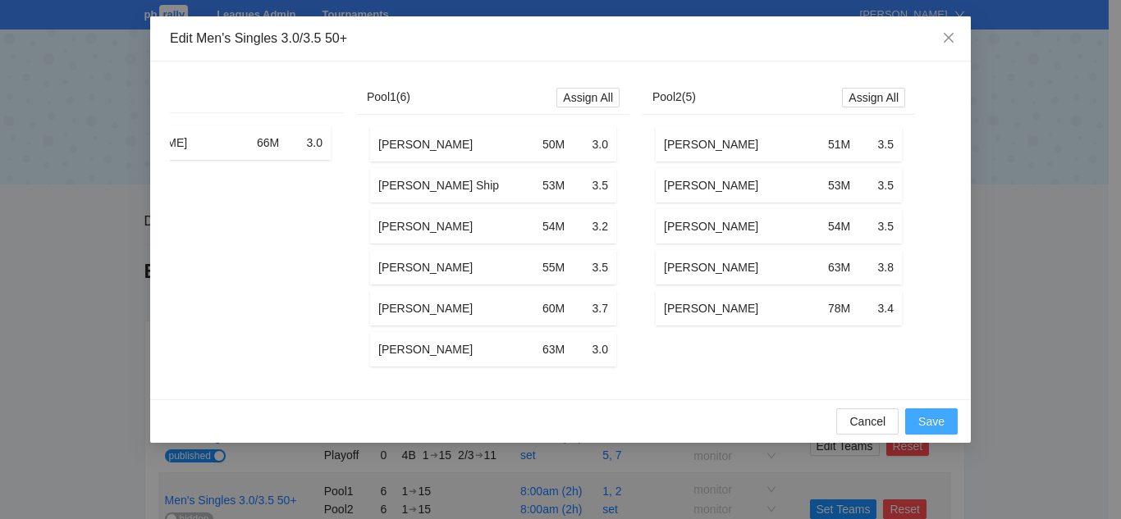
click at [930, 429] on span "Save" at bounding box center [931, 422] width 26 height 18
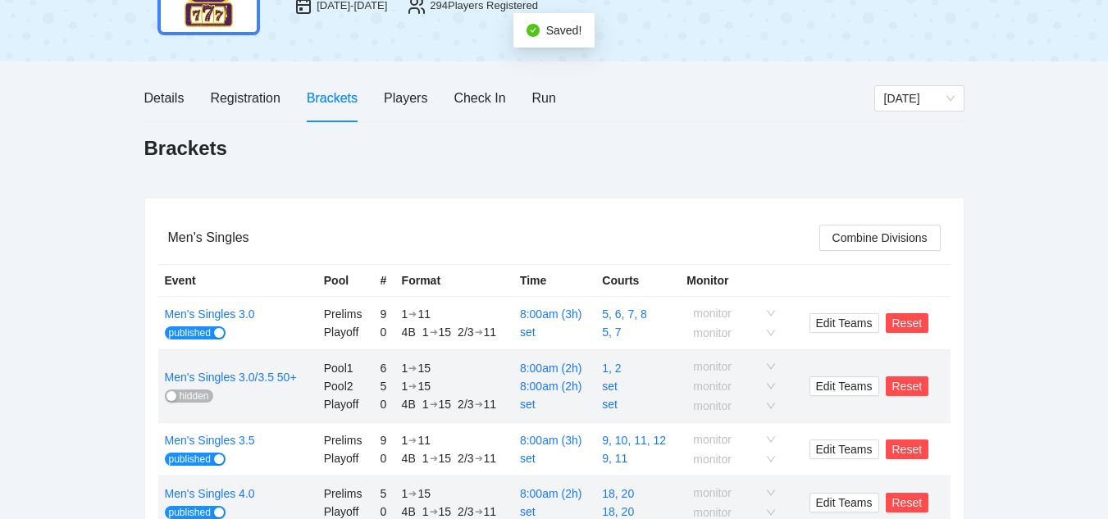
scroll to position [267, 0]
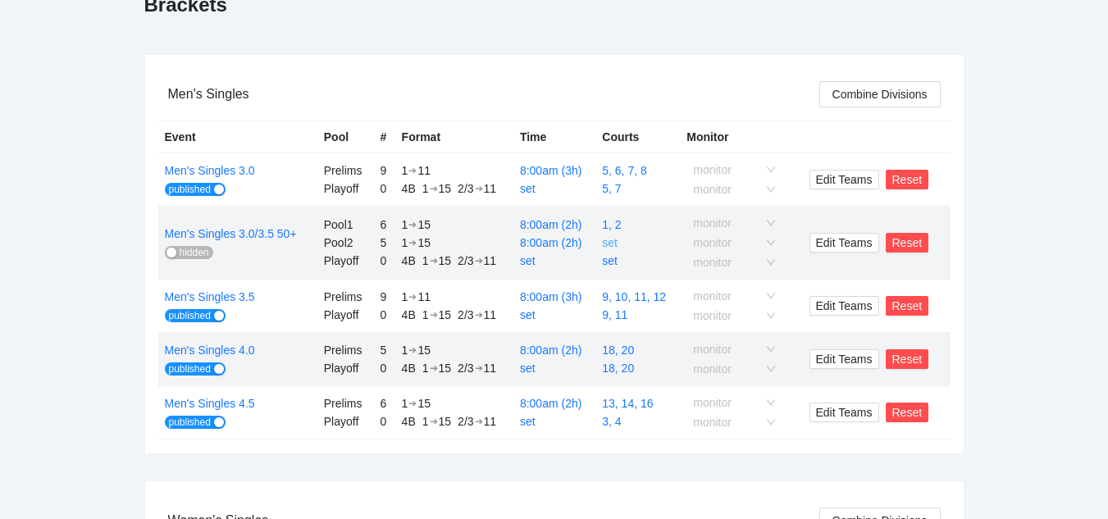
click at [616, 244] on link "set" at bounding box center [610, 242] width 16 height 13
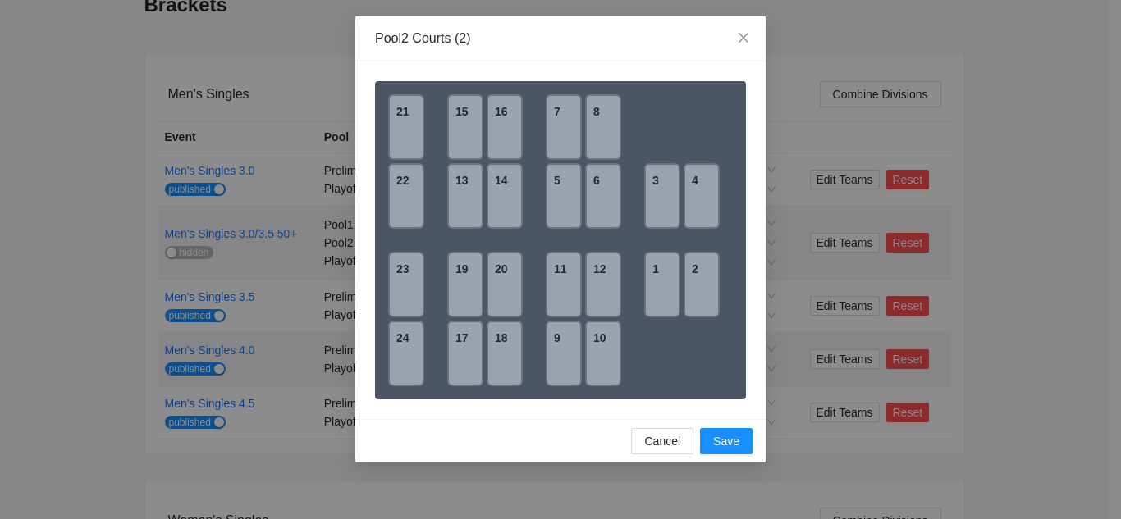
click at [647, 216] on div "3" at bounding box center [662, 196] width 36 height 66
click at [692, 209] on div "4" at bounding box center [701, 196] width 36 height 66
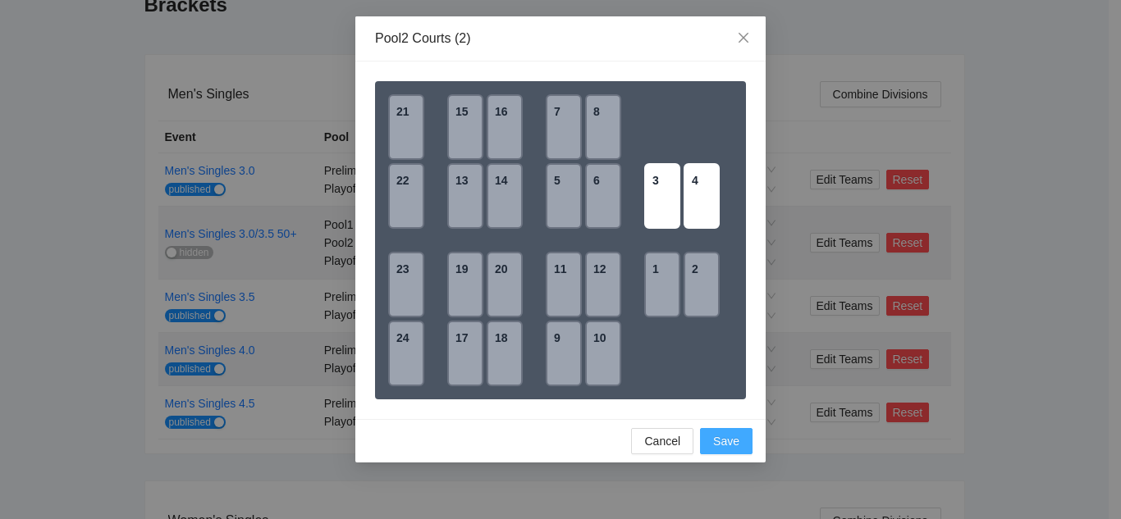
click at [711, 439] on button "Save" at bounding box center [726, 441] width 53 height 26
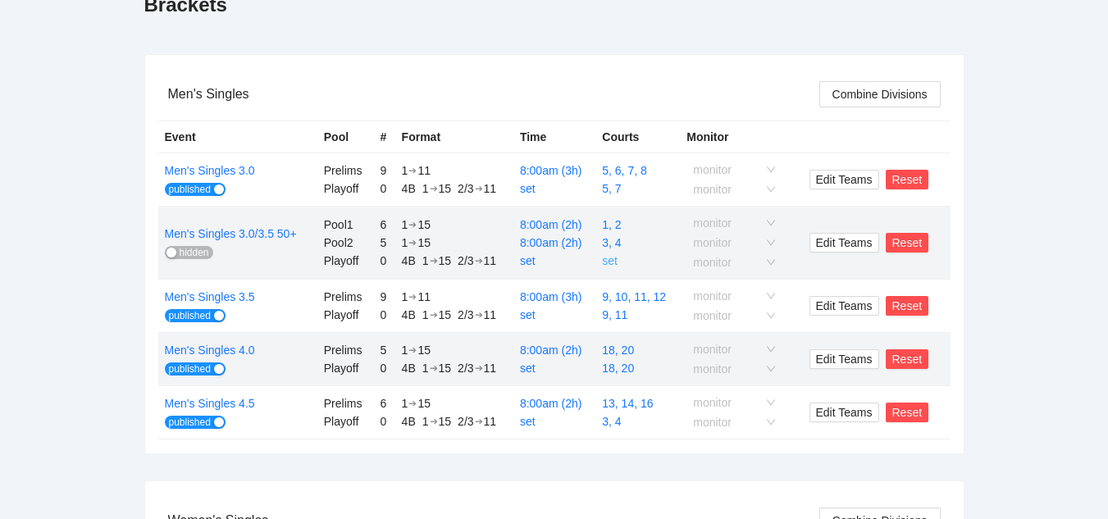
click at [613, 262] on link "set" at bounding box center [610, 260] width 16 height 13
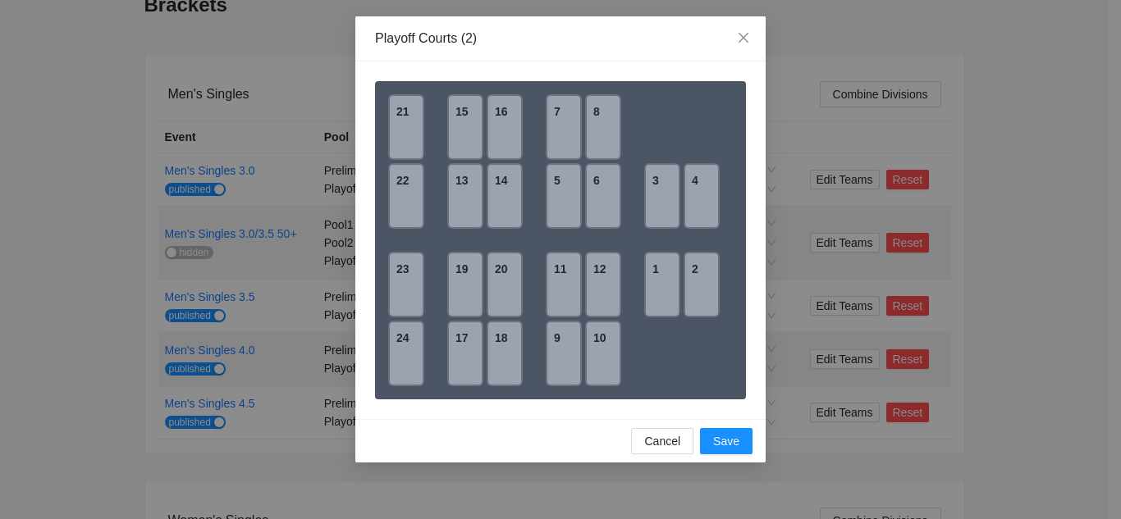
click at [665, 278] on div "1" at bounding box center [662, 285] width 36 height 66
click at [698, 285] on div "2" at bounding box center [701, 285] width 36 height 66
click at [720, 437] on span "Save" at bounding box center [726, 441] width 26 height 18
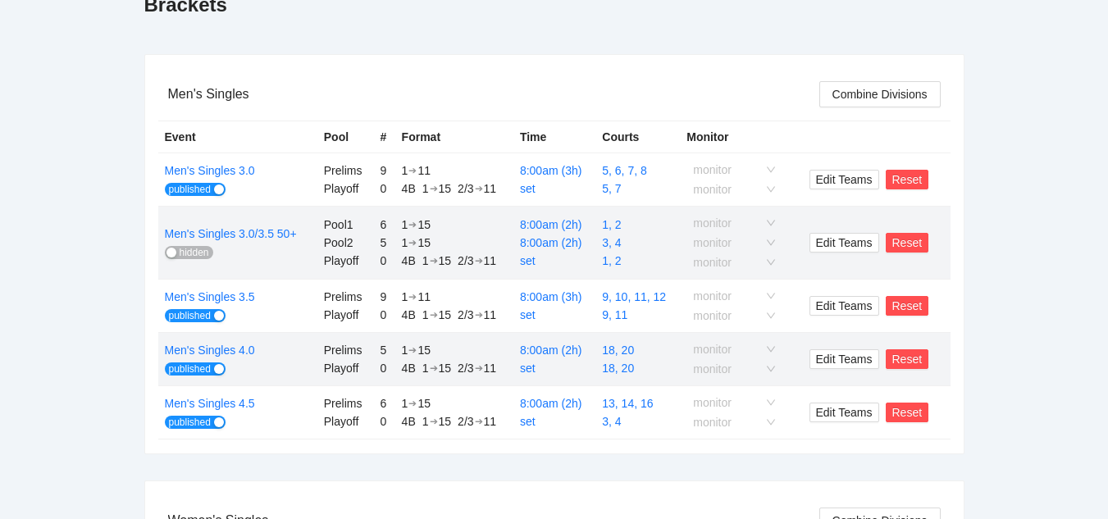
click at [190, 252] on span "hidden" at bounding box center [195, 252] width 30 height 13
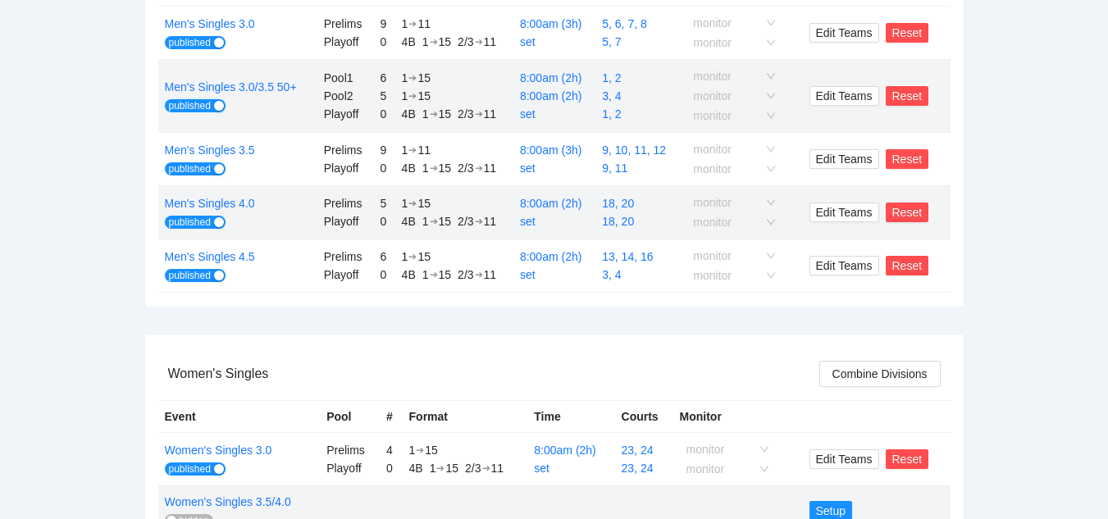
scroll to position [409, 0]
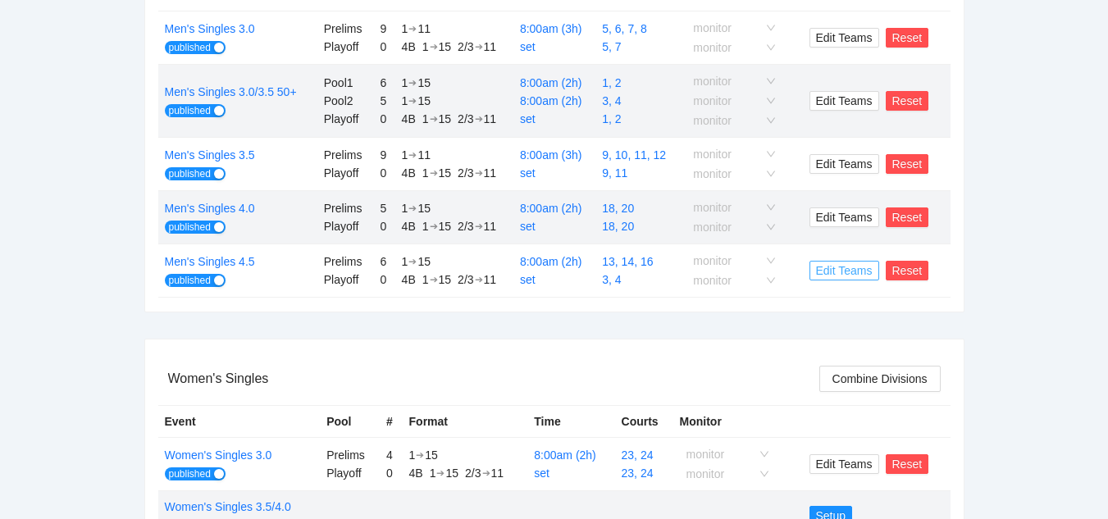
click at [837, 270] on span "Edit Teams" at bounding box center [844, 271] width 57 height 18
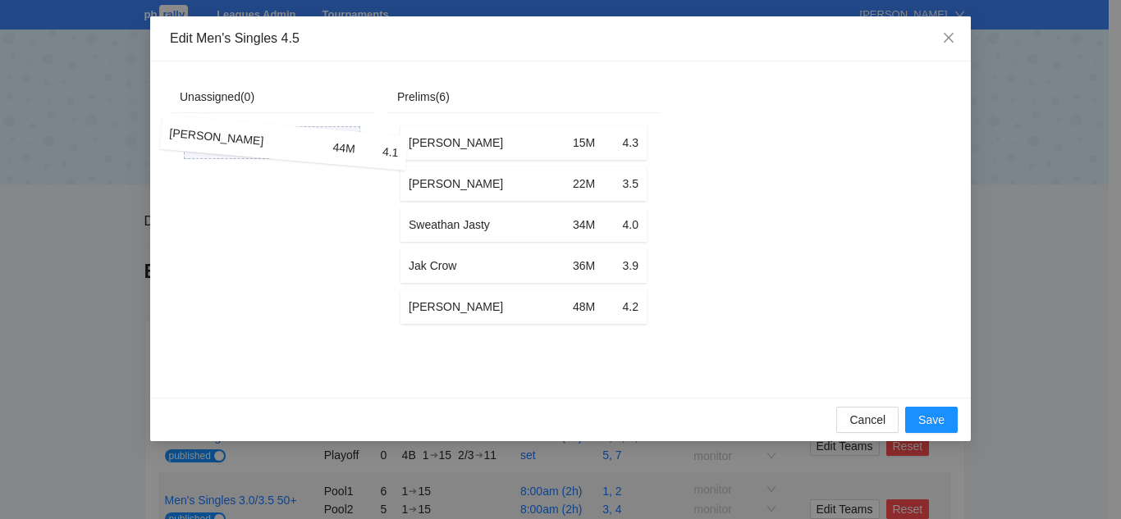
drag, startPoint x: 484, startPoint y: 314, endPoint x: 243, endPoint y: 147, distance: 293.6
click at [243, 147] on div "Unassigned ( 0 ) Prelims ( 6 ) Jayden Tsao 15M 4.3 Chase McCrossan 22M 3.5 Swea…" at bounding box center [415, 229] width 490 height 297
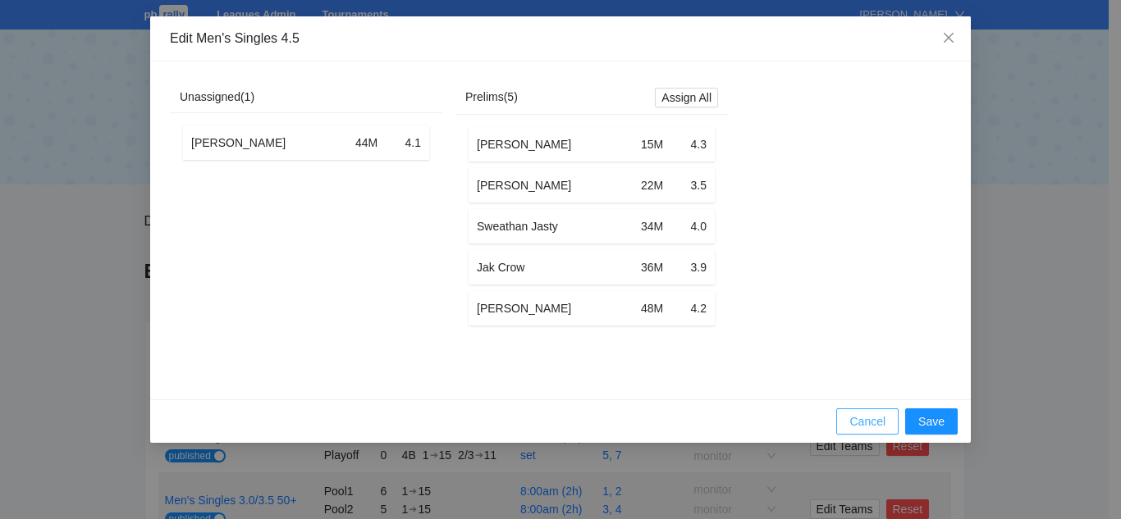
click at [855, 431] on span "Cancel" at bounding box center [867, 422] width 36 height 18
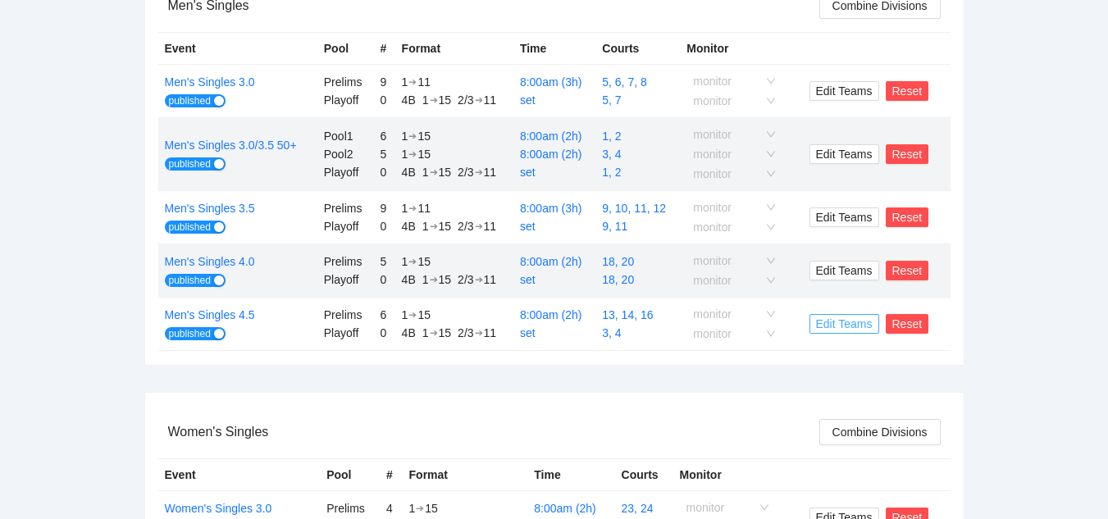
scroll to position [359, 0]
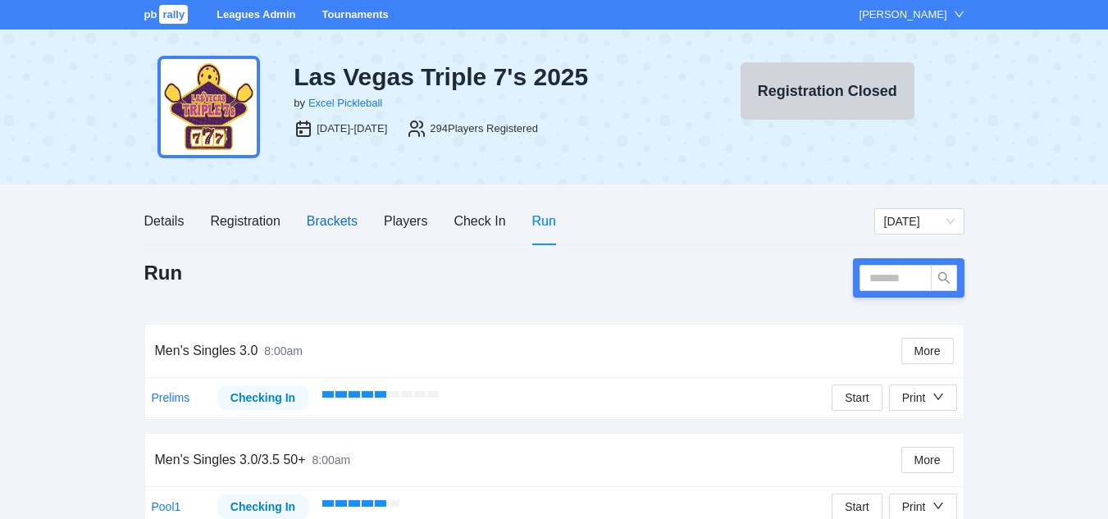
click at [327, 221] on div "Brackets" at bounding box center [332, 221] width 51 height 21
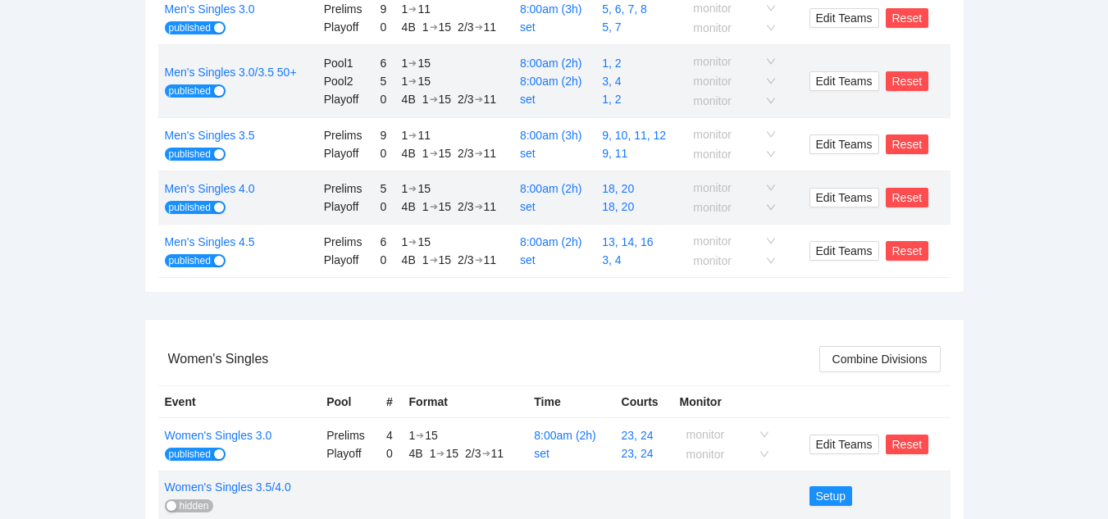
scroll to position [433, 0]
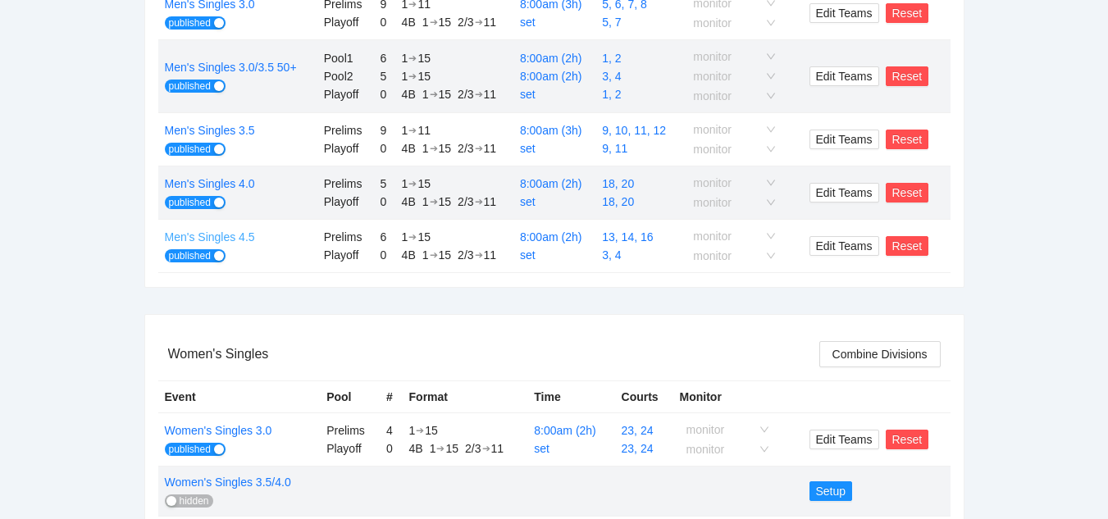
click at [228, 239] on link "Men's Singles 4.5" at bounding box center [210, 237] width 90 height 13
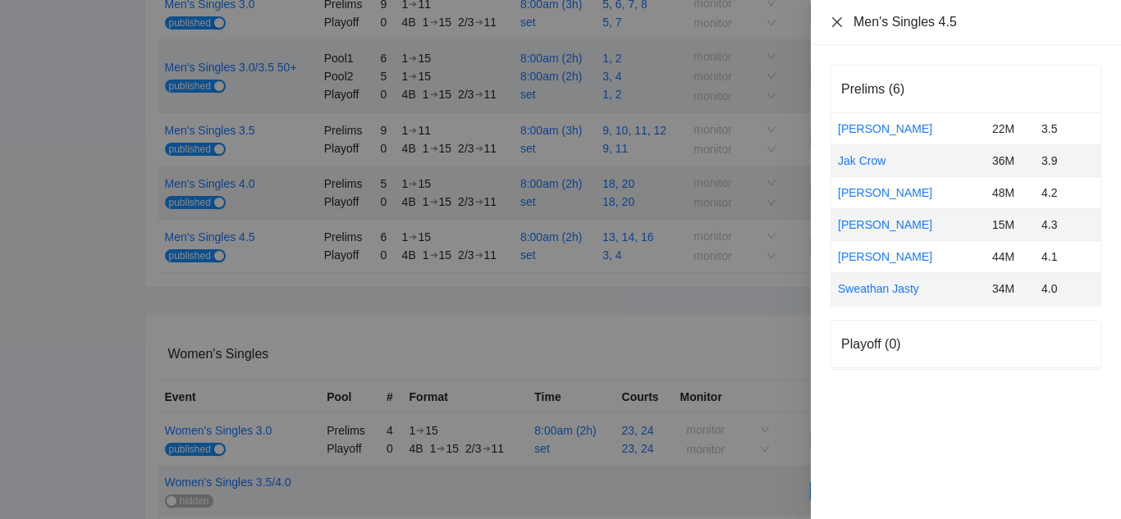
click at [838, 24] on icon "close" at bounding box center [837, 21] width 10 height 10
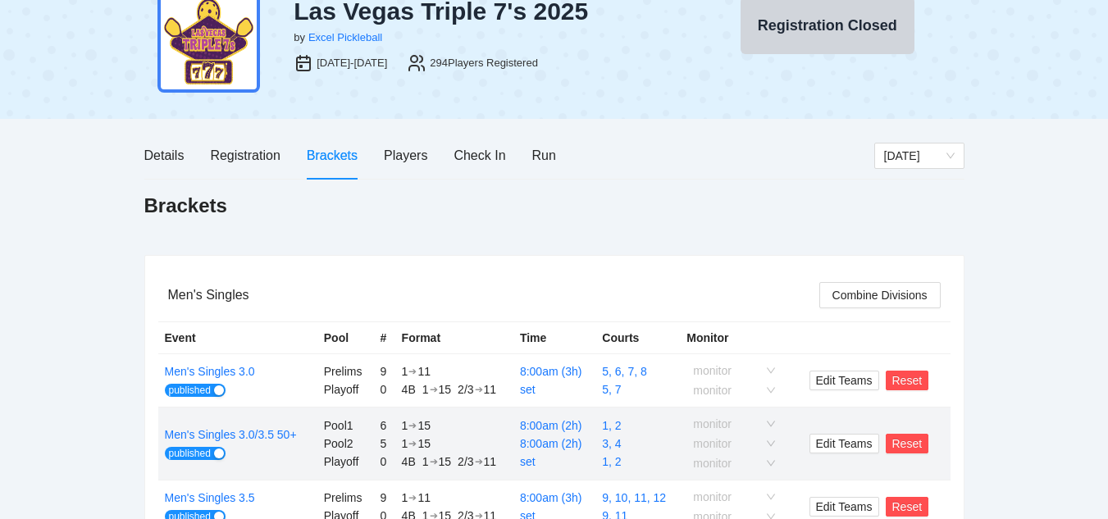
scroll to position [0, 0]
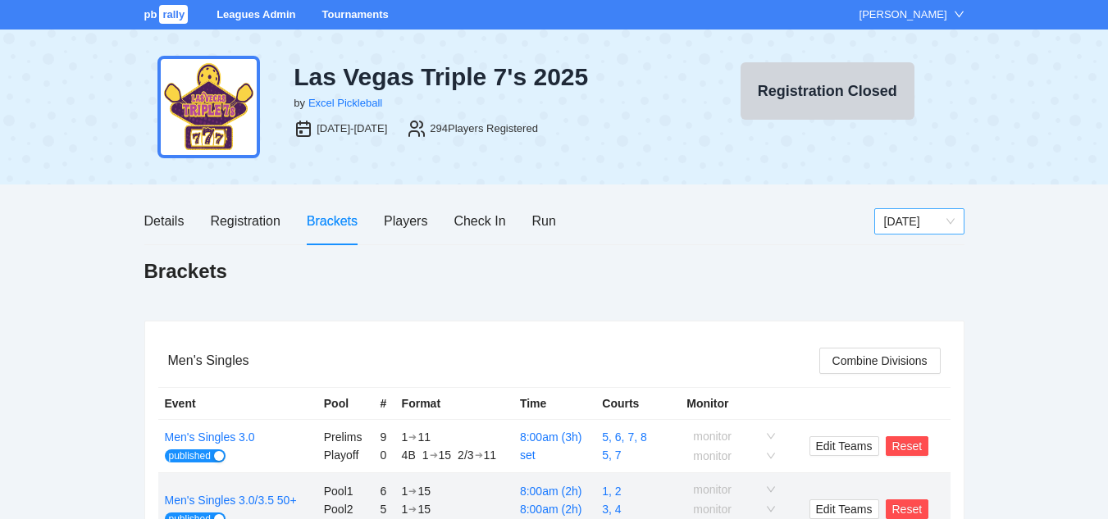
click at [919, 219] on span "[DATE]" at bounding box center [919, 221] width 71 height 25
click at [904, 278] on div "[DATE]" at bounding box center [919, 280] width 71 height 18
